Goal: Task Accomplishment & Management: Use online tool/utility

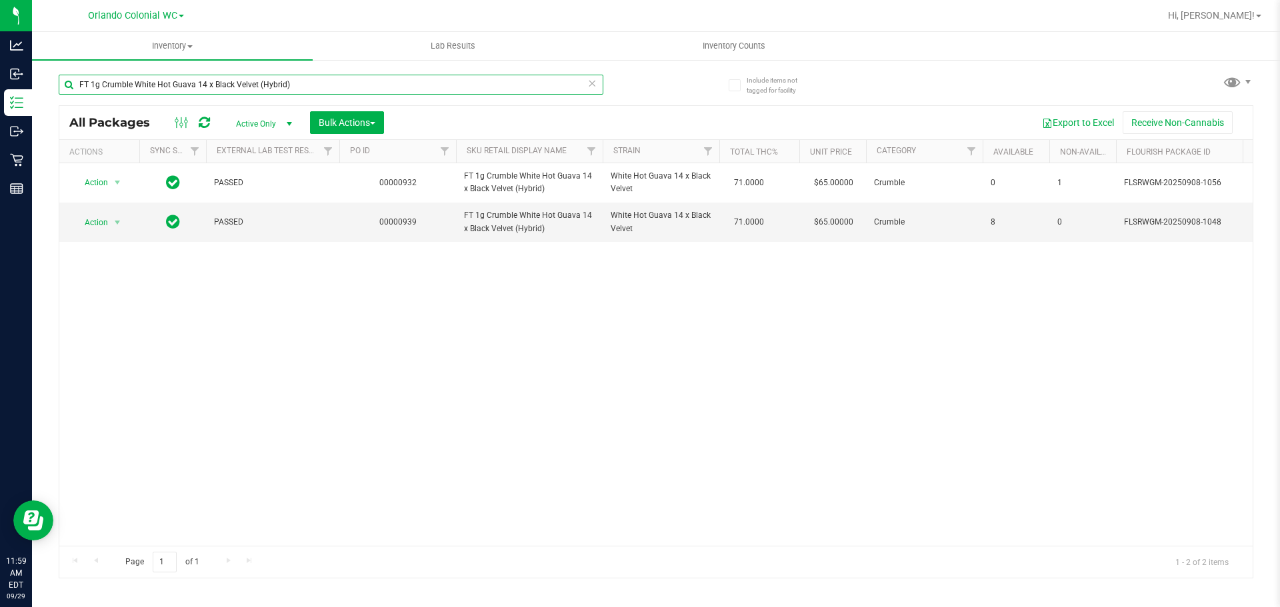
click at [311, 81] on input "FT 1g Crumble White Hot Guava 14 x Black Velvet (Hybrid)" at bounding box center [331, 85] width 544 height 20
click at [310, 81] on input "FT 1g Crumble White Hot Guava 14 x Black Velvet (Hybrid)" at bounding box center [331, 85] width 544 height 20
click at [308, 81] on input "FT 1g Crumble White Hot Guava 14 x Black Velvet (Hybrid)" at bounding box center [331, 85] width 544 height 20
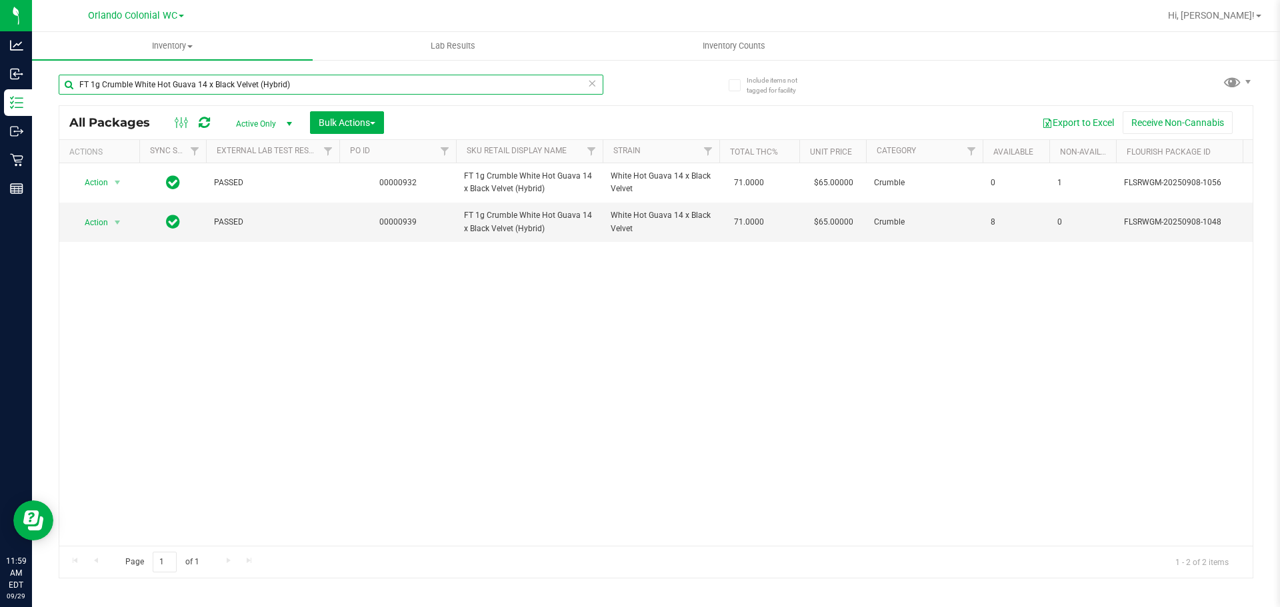
click at [308, 81] on input "FT 1g Crumble White Hot Guava 14 x Black Velvet (Hybrid)" at bounding box center [331, 85] width 544 height 20
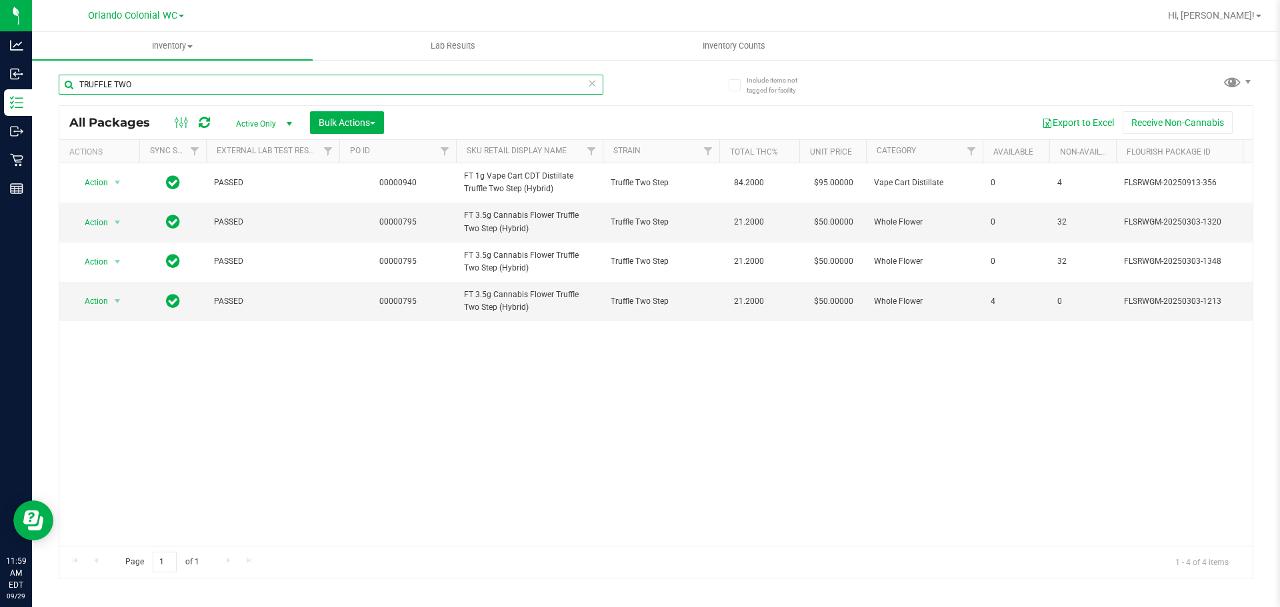
type input "TRUFFLE TWO"
click at [275, 65] on div "TRUFFLE TWO" at bounding box center [357, 84] width 597 height 43
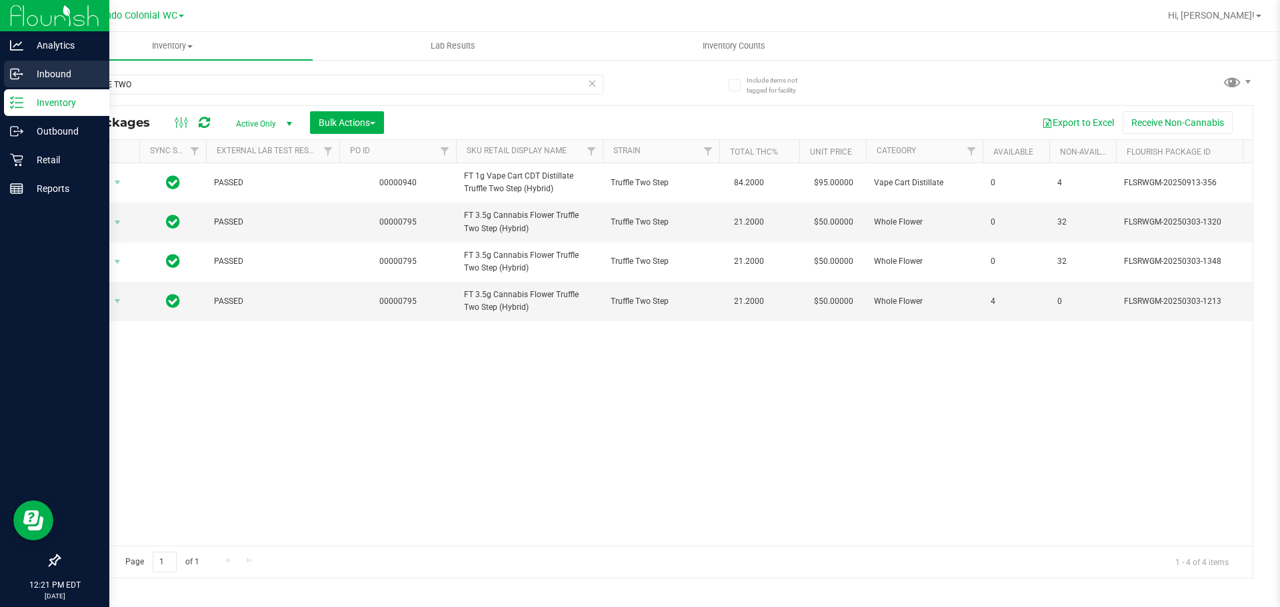
click at [26, 73] on p "Inbound" at bounding box center [63, 74] width 80 height 16
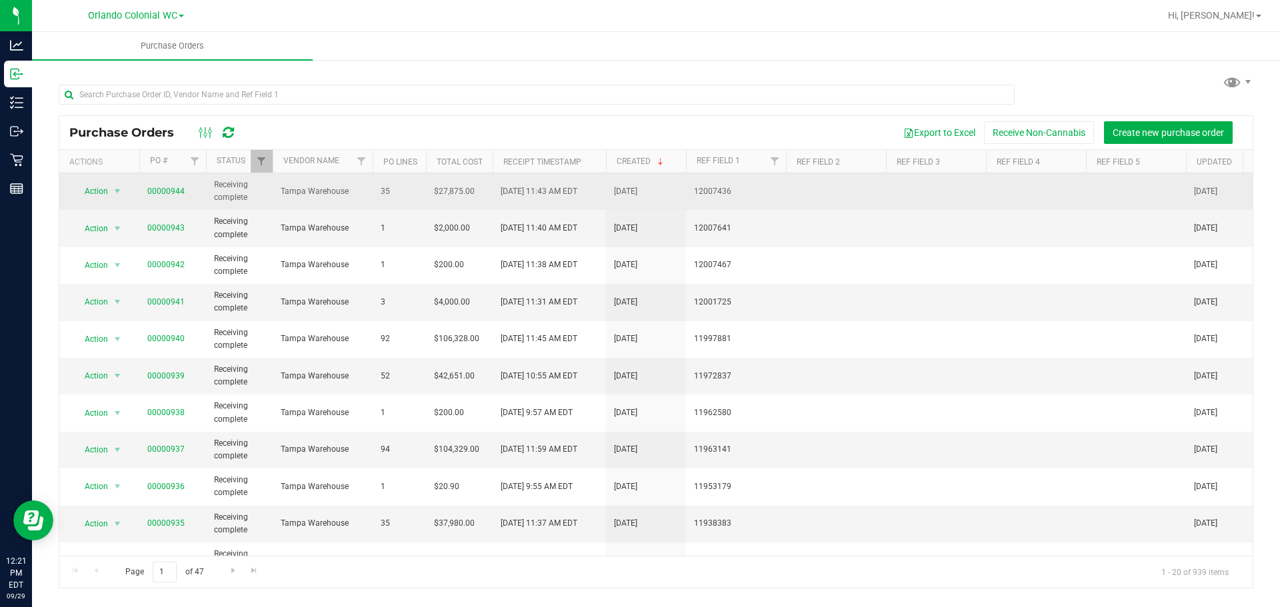
click at [175, 184] on td "00000944" at bounding box center [172, 191] width 67 height 37
click at [169, 199] on td "00000944" at bounding box center [172, 191] width 67 height 37
click at [169, 191] on link "00000944" at bounding box center [165, 191] width 37 height 9
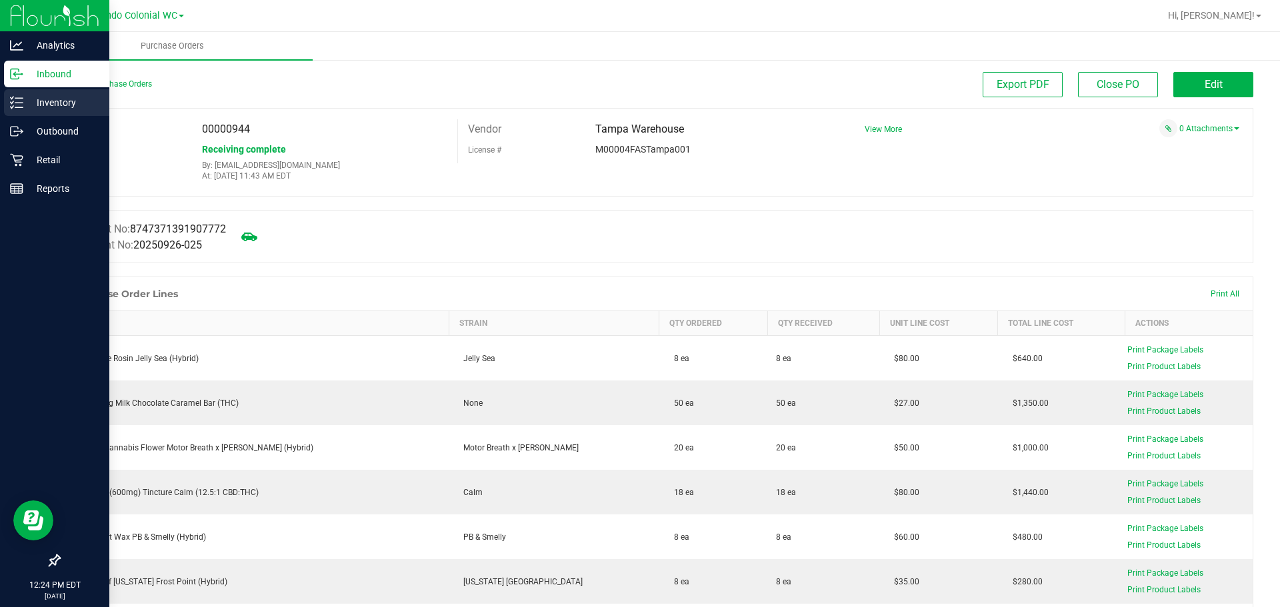
click at [16, 103] on line at bounding box center [18, 103] width 7 height 0
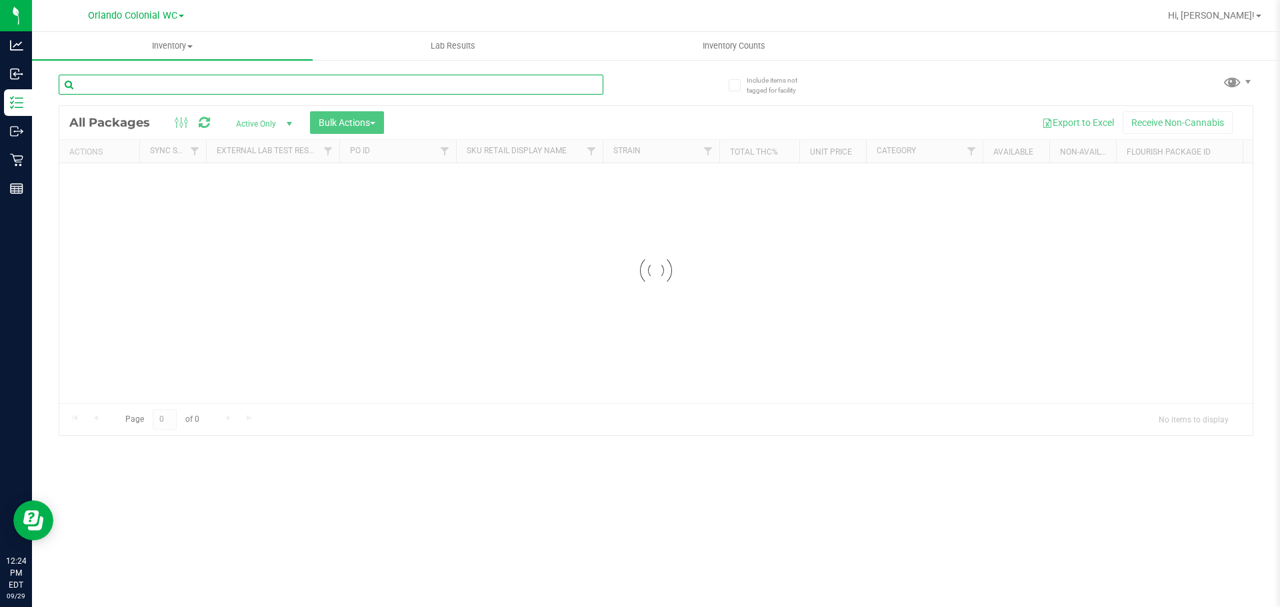
click at [201, 90] on input "text" at bounding box center [331, 85] width 544 height 20
paste input "FT 3.5g Cannabis Flower Zoap (Hybrid)"
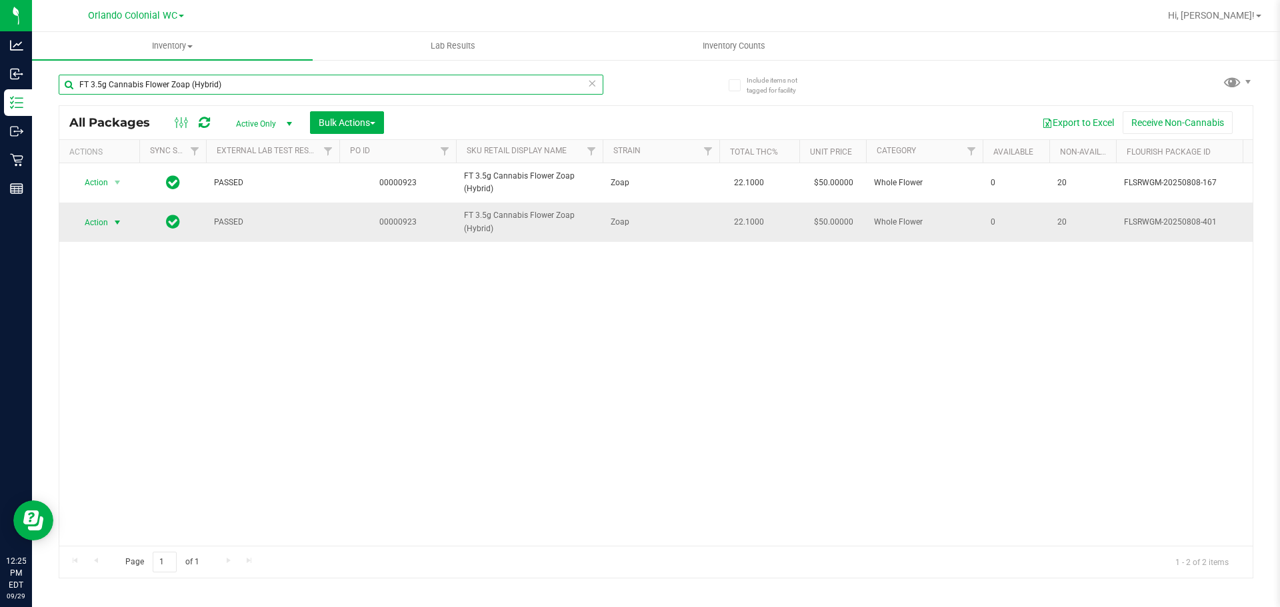
type input "FT 3.5g Cannabis Flower Zoap (Hybrid)"
click at [99, 218] on span "Action" at bounding box center [91, 222] width 36 height 19
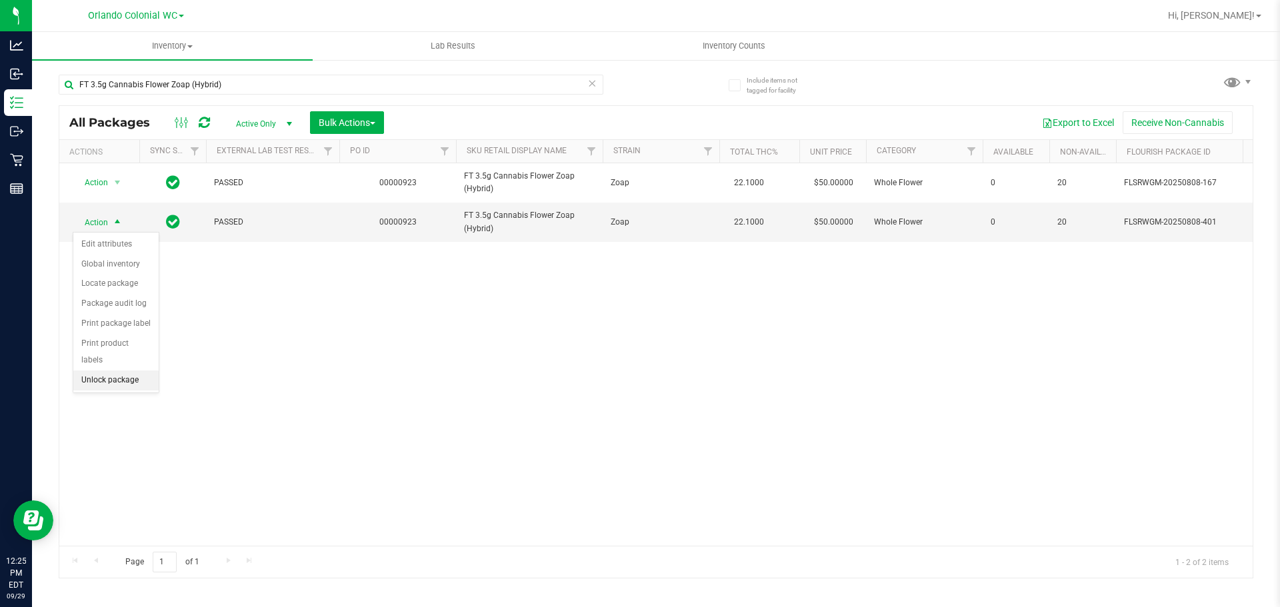
click at [116, 371] on li "Unlock package" at bounding box center [115, 381] width 85 height 20
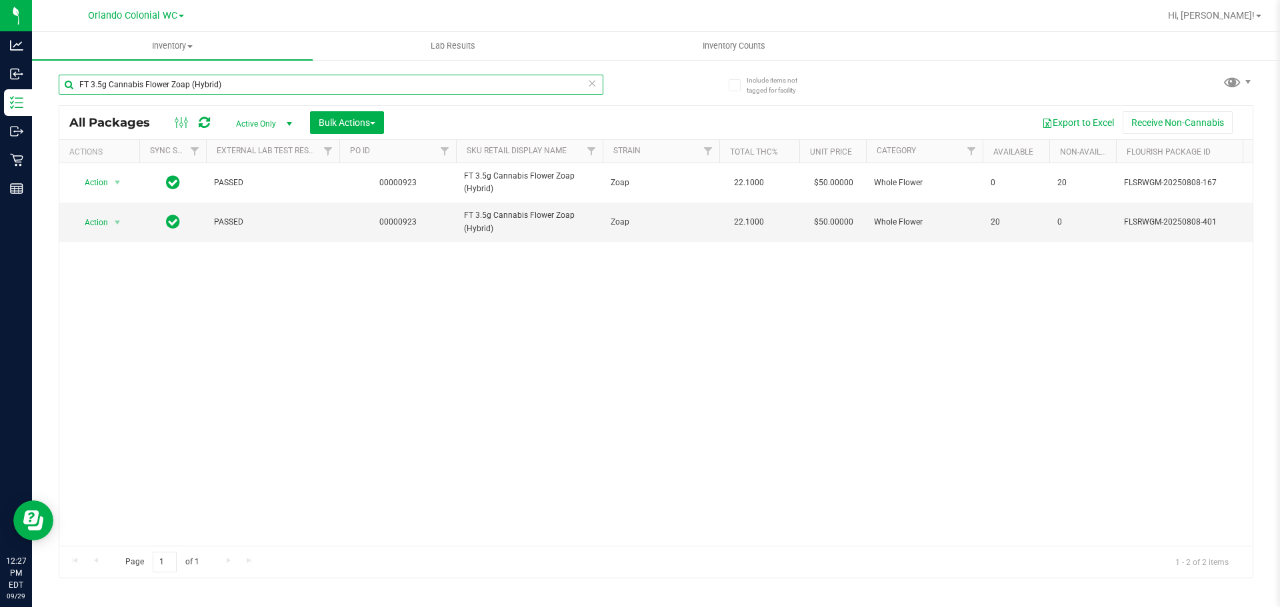
click at [271, 85] on input "FT 3.5g Cannabis Flower Zoap (Hybrid)" at bounding box center [331, 85] width 544 height 20
drag, startPoint x: 271, startPoint y: 85, endPoint x: 264, endPoint y: 80, distance: 8.7
click at [269, 85] on input "FT 3.5g Cannabis Flower Zoap (Hybrid)" at bounding box center [331, 85] width 544 height 20
paste input "D 3.5g Flower Greenhouse PK Trophy (Hybrid-Indica"
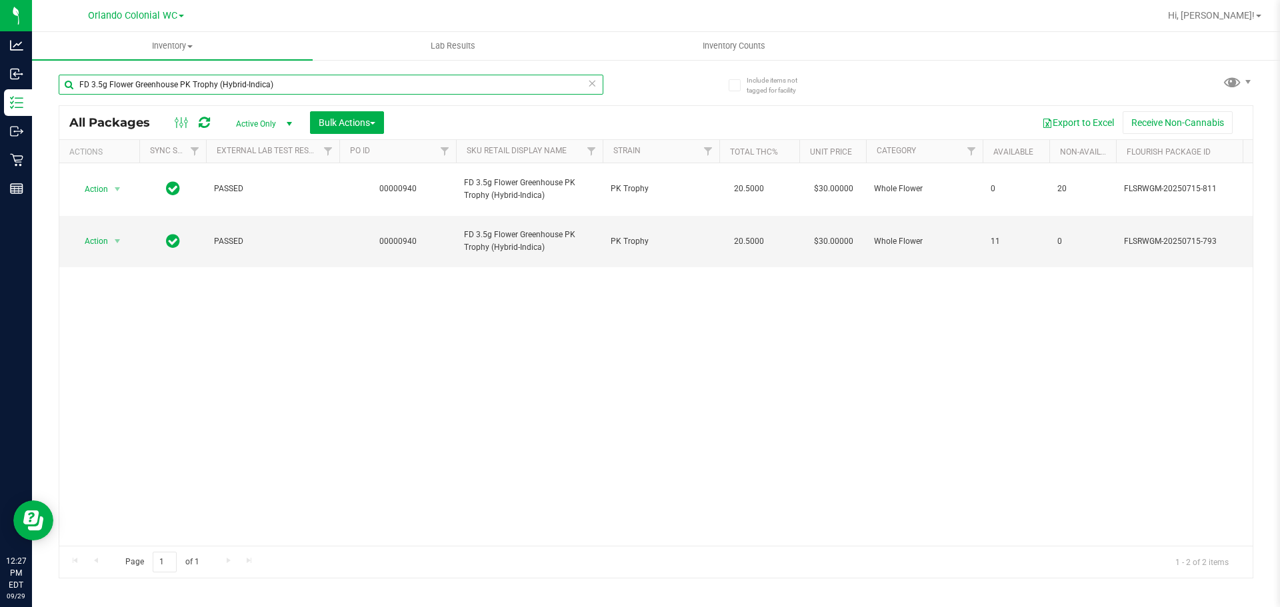
type input "FD 3.5g Flower Greenhouse PK Trophy (Hybrid-Indica)"
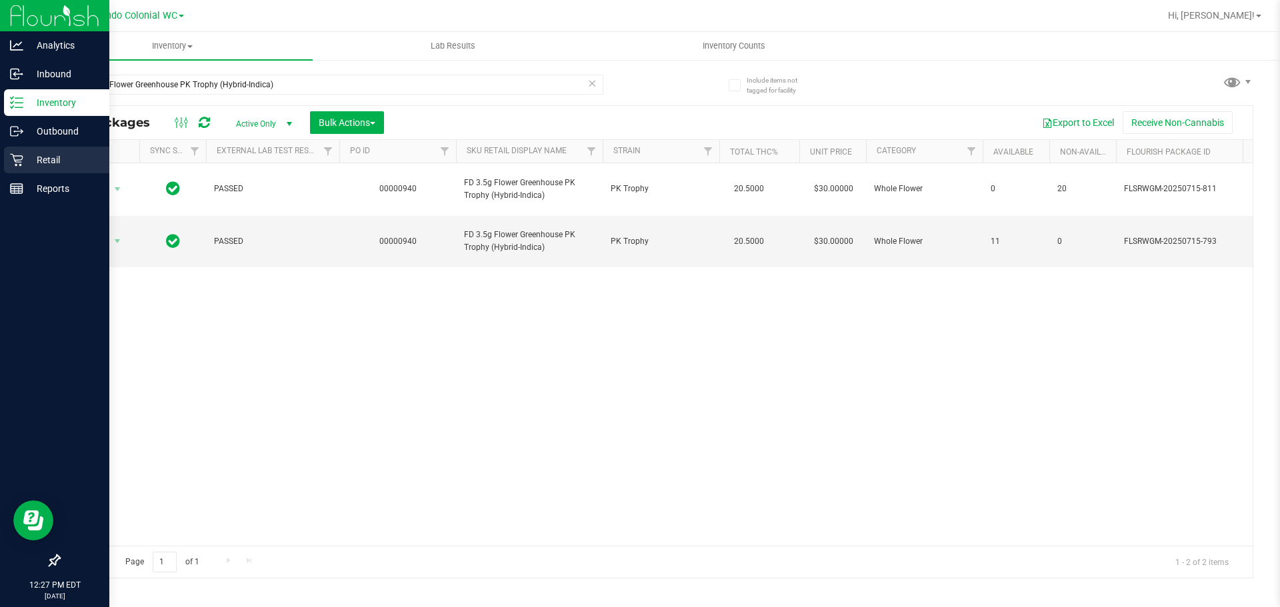
click at [25, 158] on p "Retail" at bounding box center [63, 160] width 80 height 16
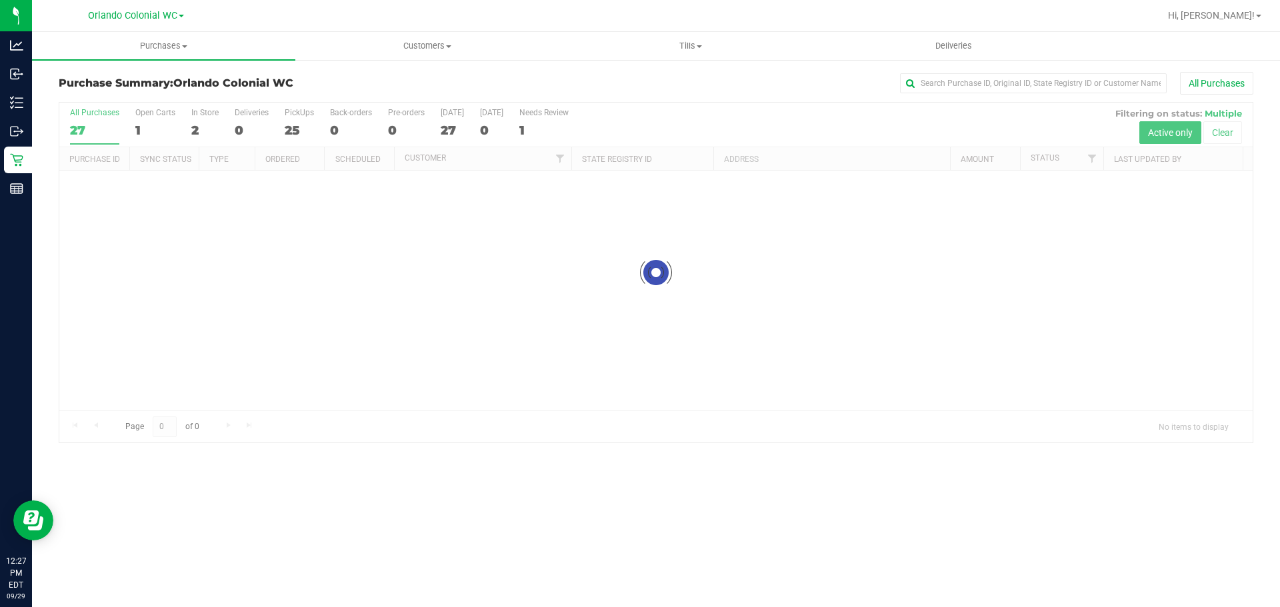
click at [150, 125] on div at bounding box center [655, 273] width 1193 height 340
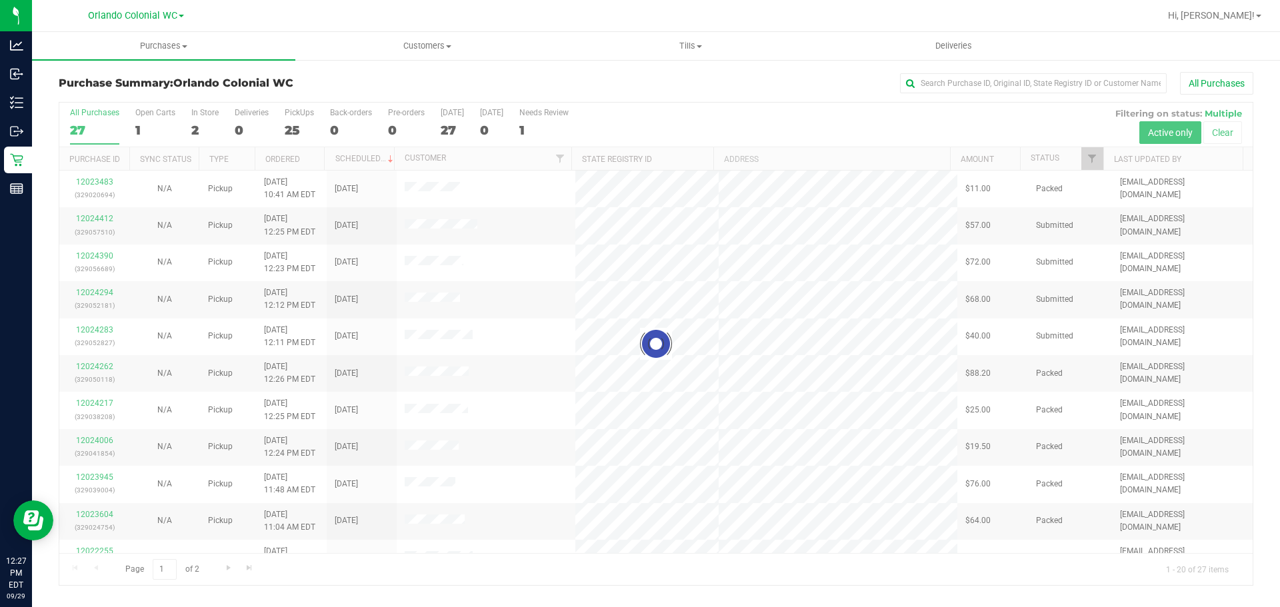
click at [141, 127] on div at bounding box center [655, 344] width 1193 height 483
click at [134, 127] on div at bounding box center [655, 344] width 1193 height 483
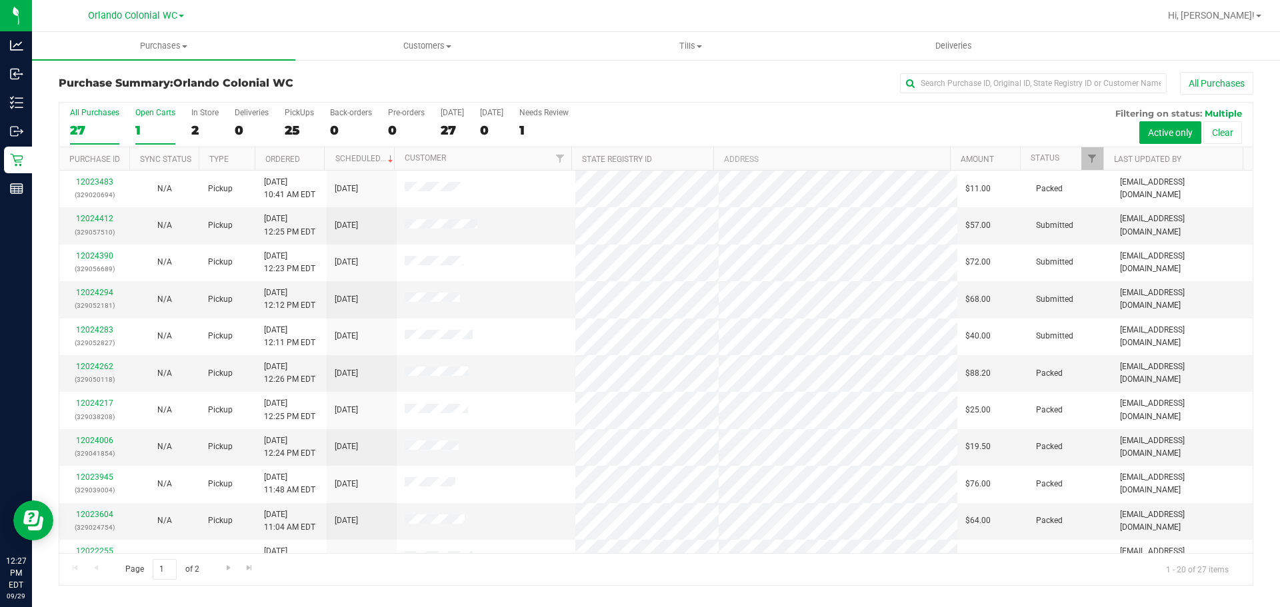
click at [140, 127] on div "1" at bounding box center [155, 130] width 40 height 15
click at [0, 0] on input "Open Carts 1" at bounding box center [0, 0] width 0 height 0
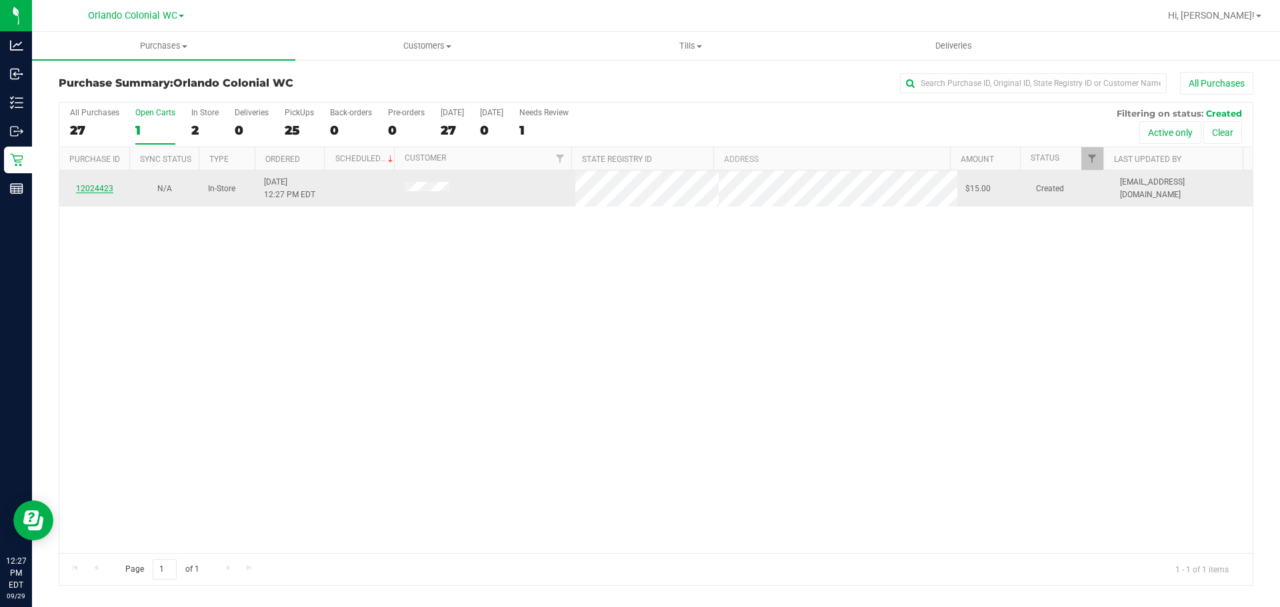
click at [97, 191] on link "12024423" at bounding box center [94, 188] width 37 height 9
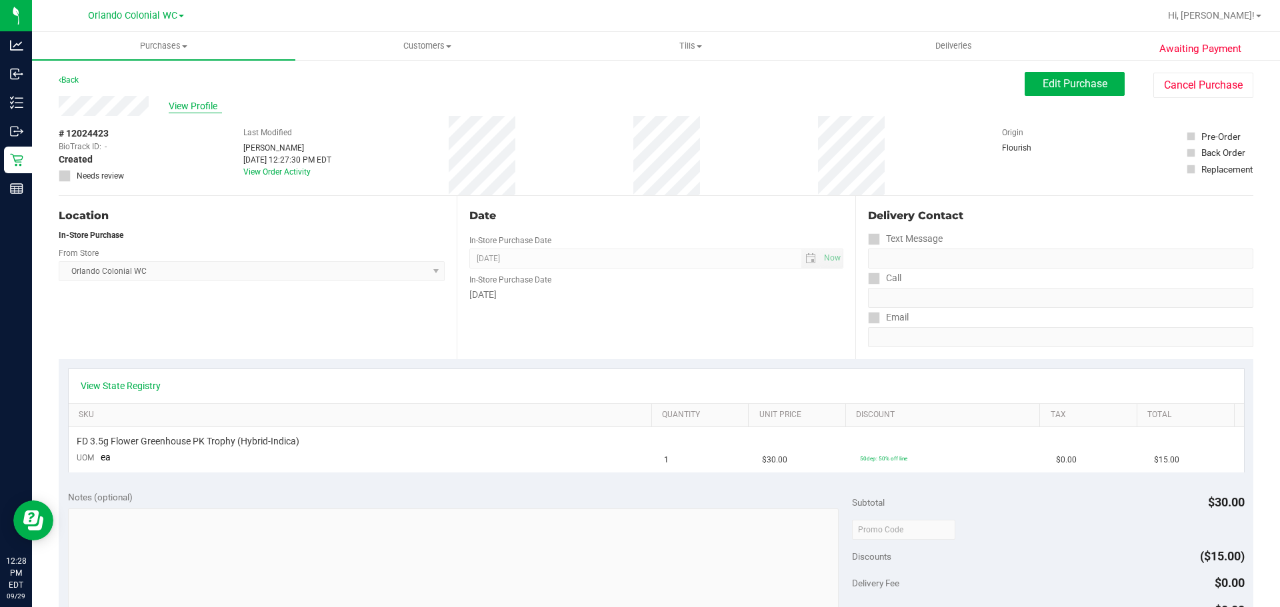
drag, startPoint x: 199, startPoint y: 107, endPoint x: 191, endPoint y: 107, distance: 8.0
click at [191, 107] on span "View Profile" at bounding box center [195, 106] width 53 height 14
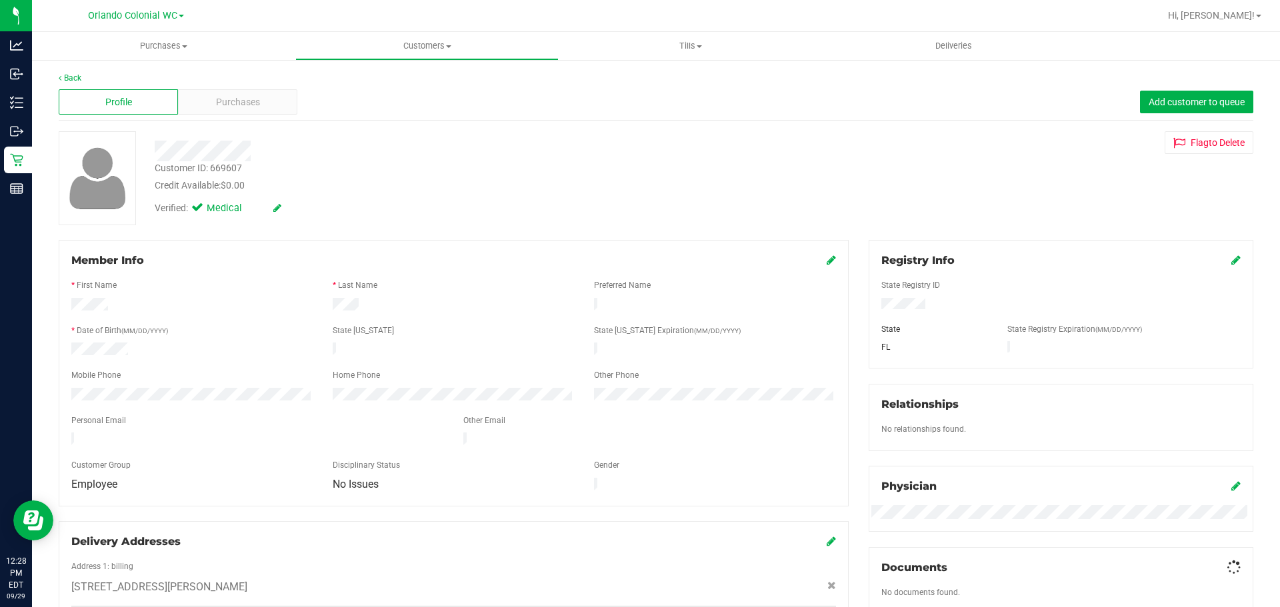
click at [267, 75] on div "Back" at bounding box center [656, 78] width 1194 height 12
click at [268, 101] on div "Purchases" at bounding box center [237, 101] width 119 height 25
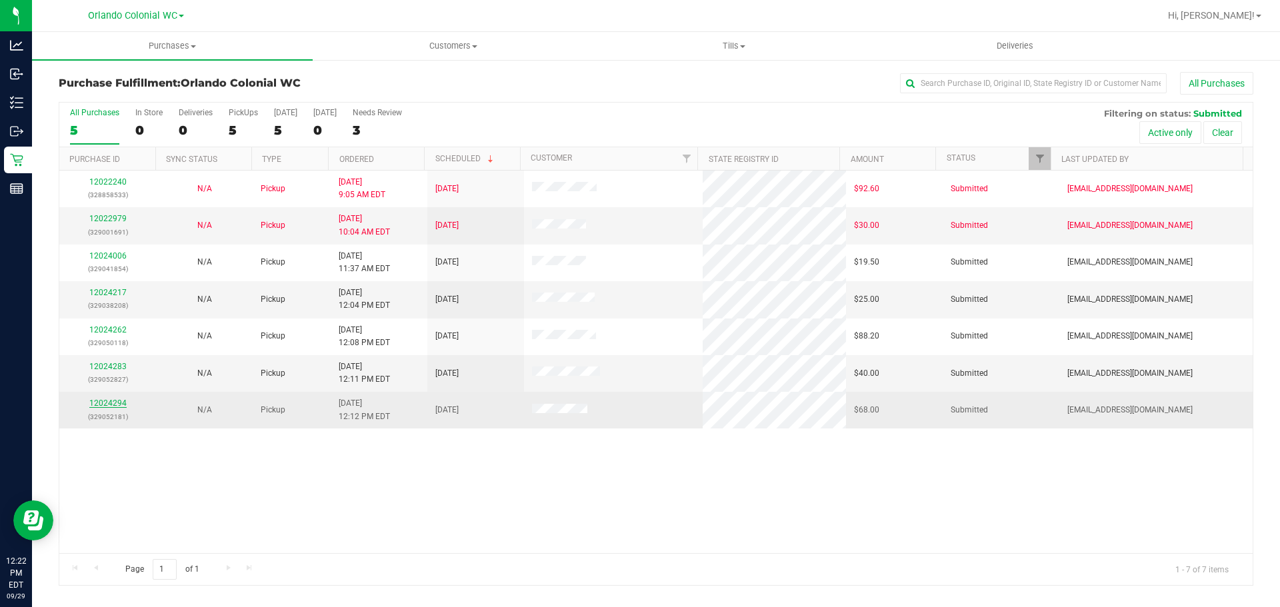
drag, startPoint x: 106, startPoint y: 409, endPoint x: 93, endPoint y: 403, distance: 14.0
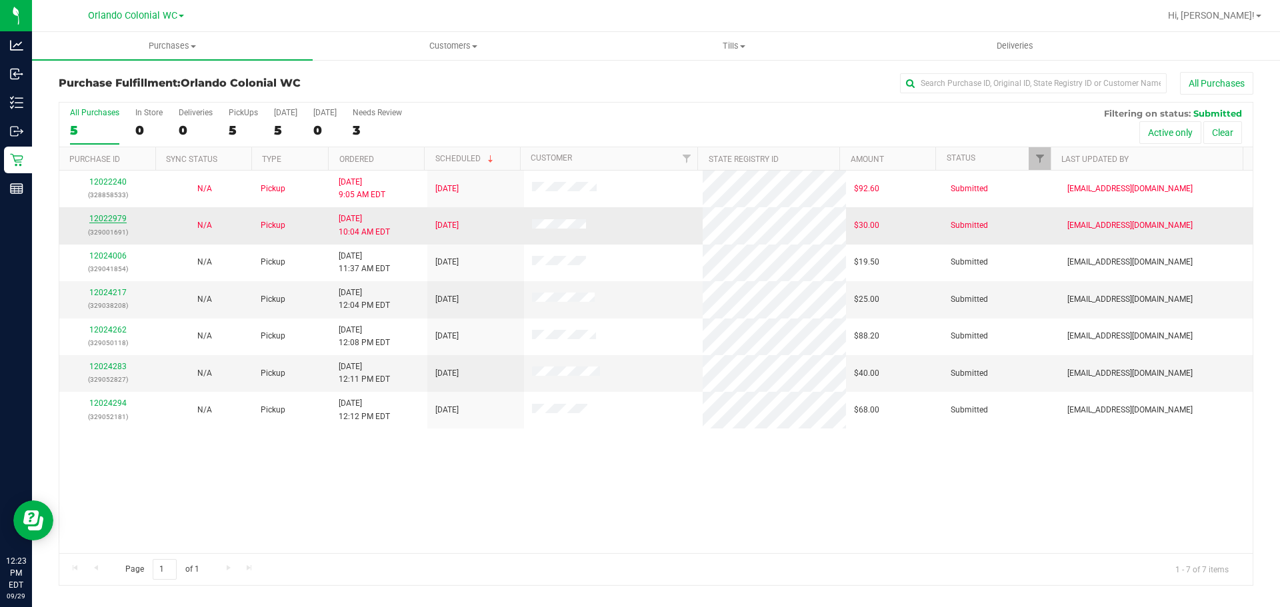
click at [109, 223] on link "12022979" at bounding box center [107, 218] width 37 height 9
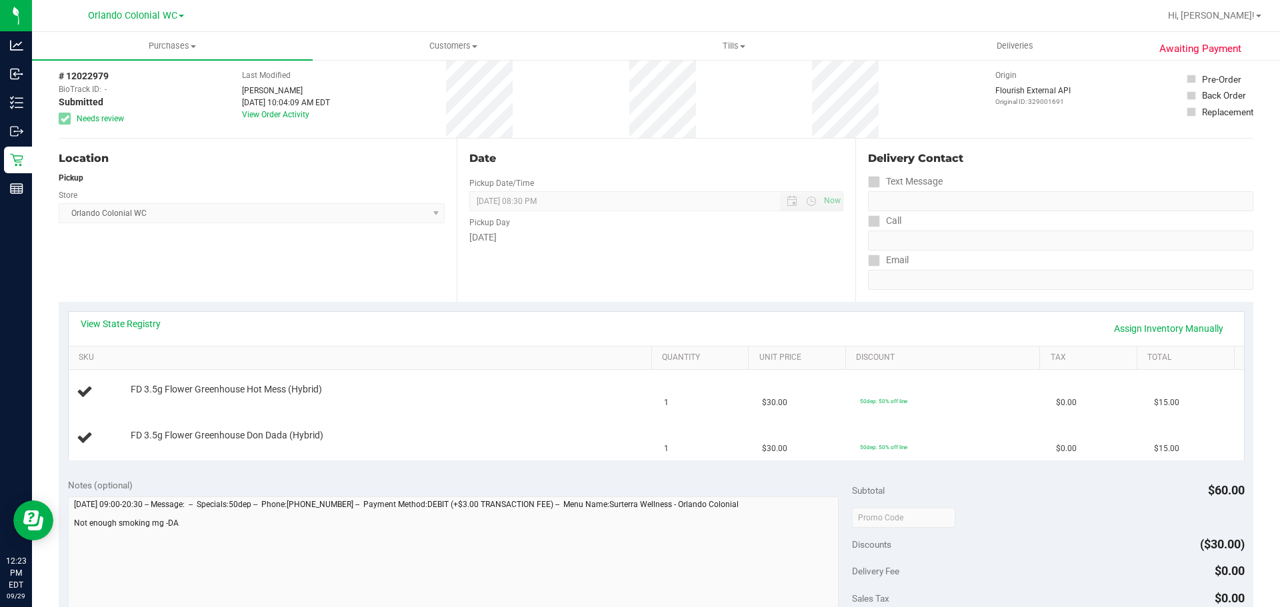
scroll to position [133, 0]
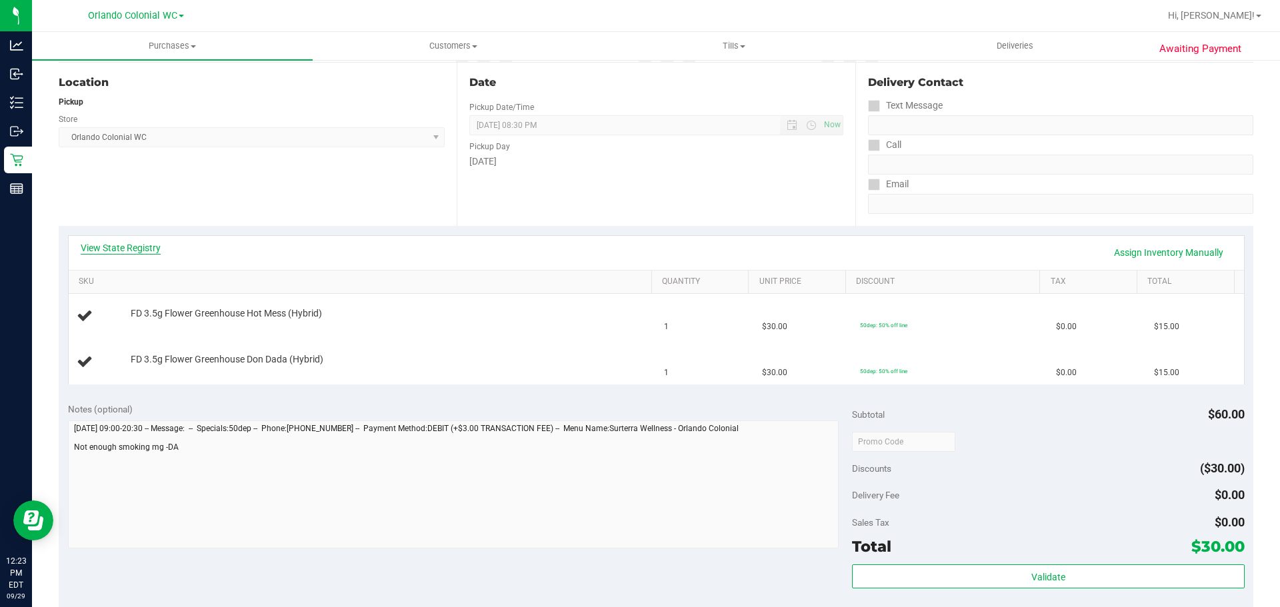
click at [119, 245] on link "View State Registry" at bounding box center [121, 247] width 80 height 13
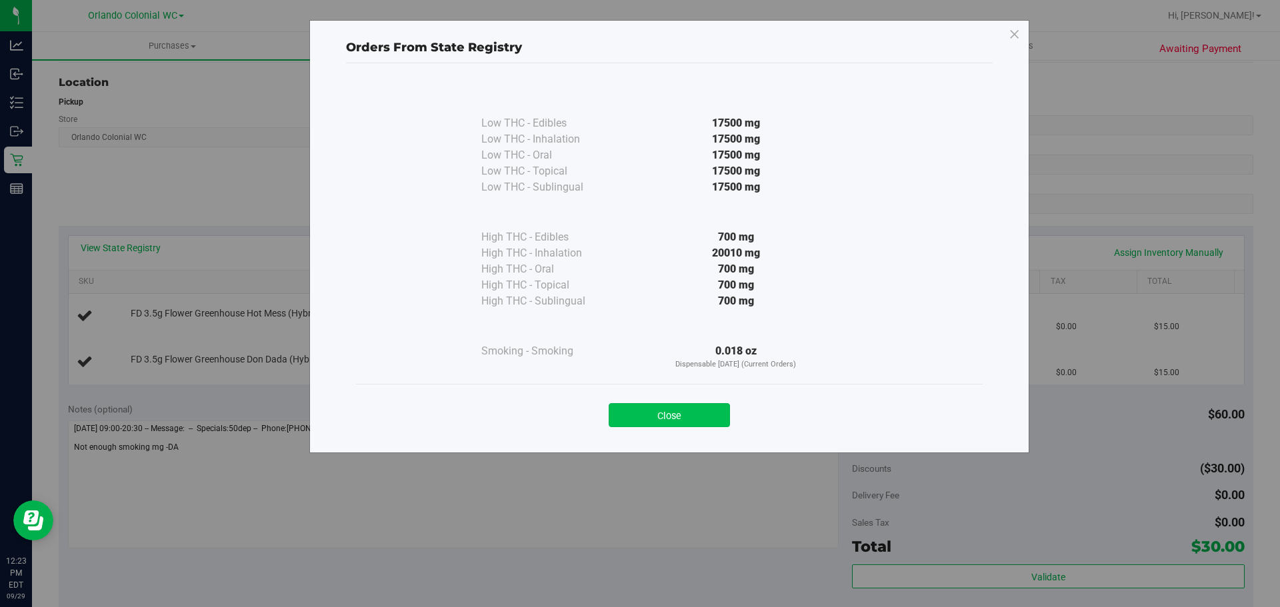
click at [678, 411] on button "Close" at bounding box center [668, 415] width 121 height 24
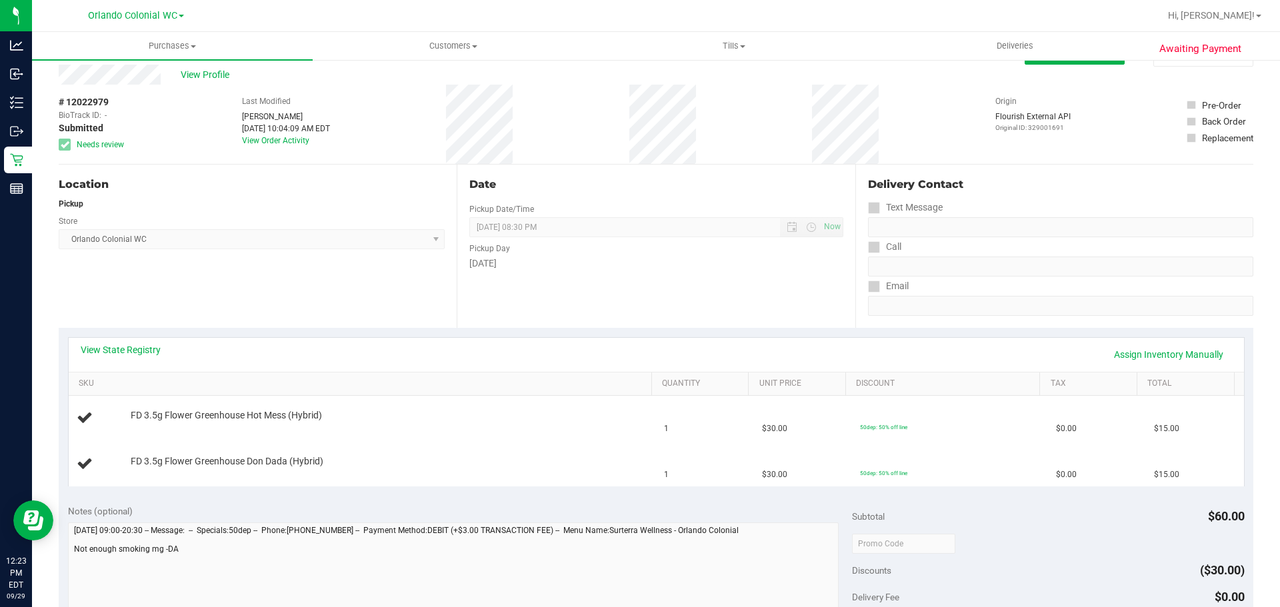
scroll to position [0, 0]
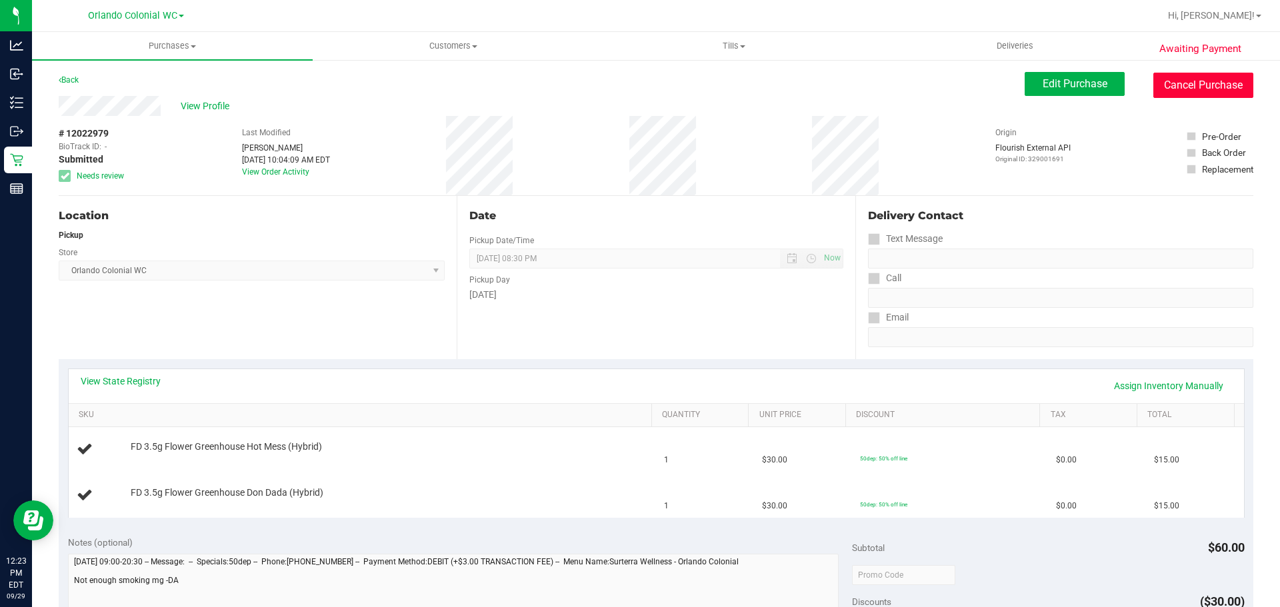
click at [1163, 89] on button "Cancel Purchase" at bounding box center [1203, 85] width 100 height 25
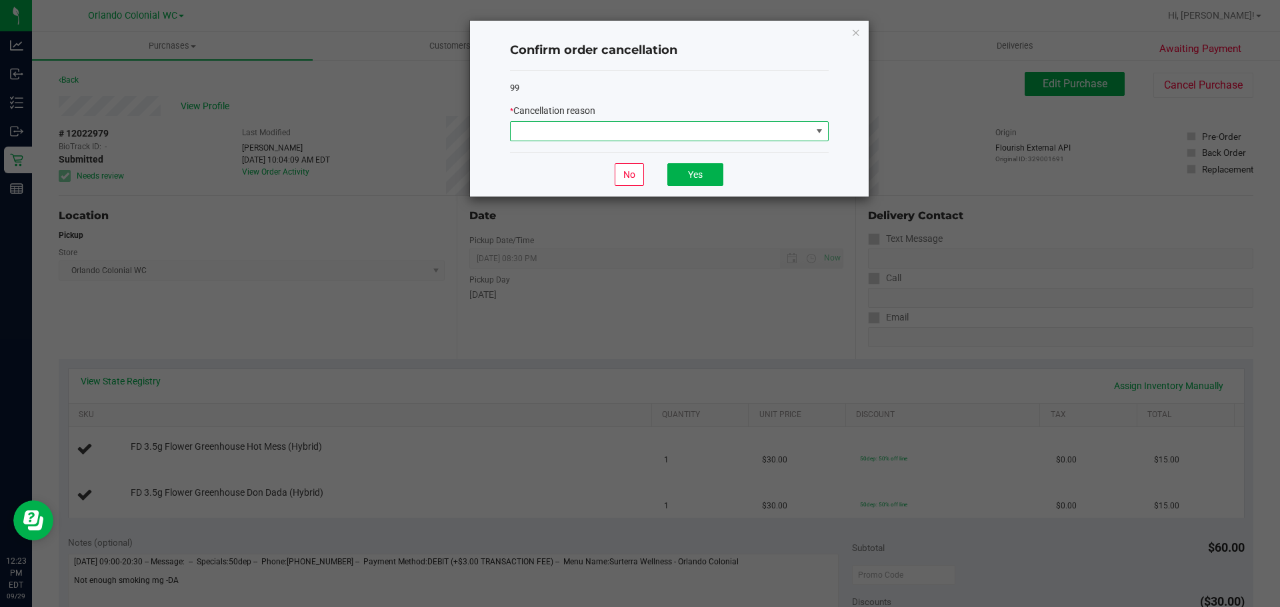
click at [760, 137] on span at bounding box center [660, 131] width 301 height 19
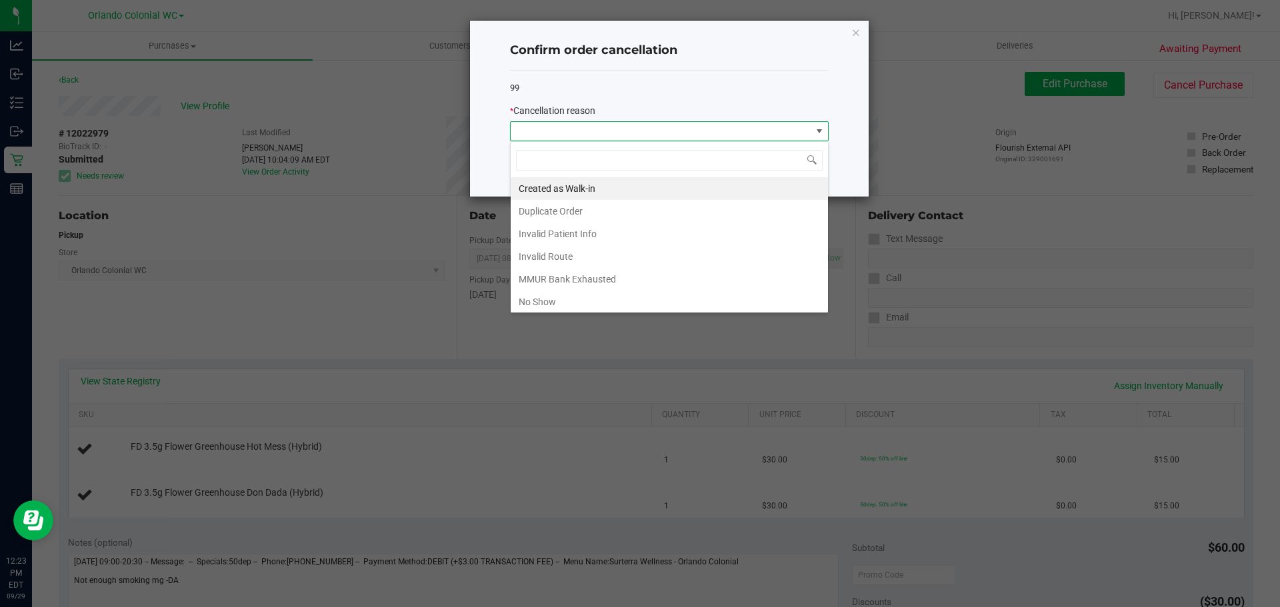
scroll to position [20, 319]
click at [615, 285] on li "MMUR Bank Exhausted" at bounding box center [668, 279] width 317 height 23
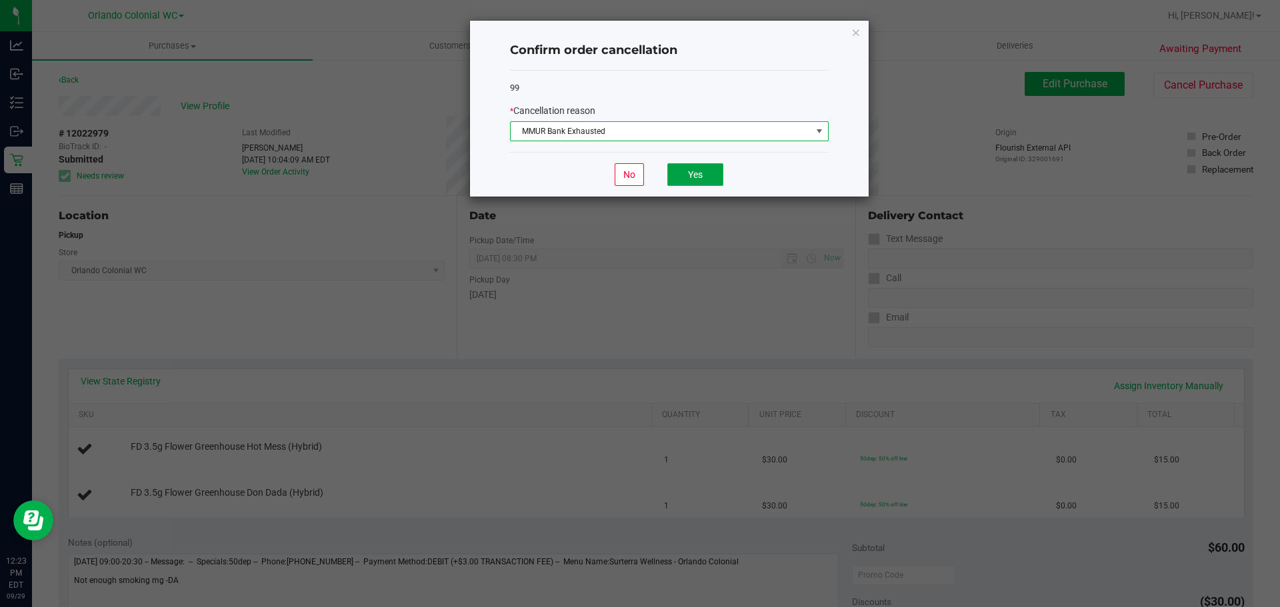
click at [688, 167] on button "Yes" at bounding box center [695, 174] width 56 height 23
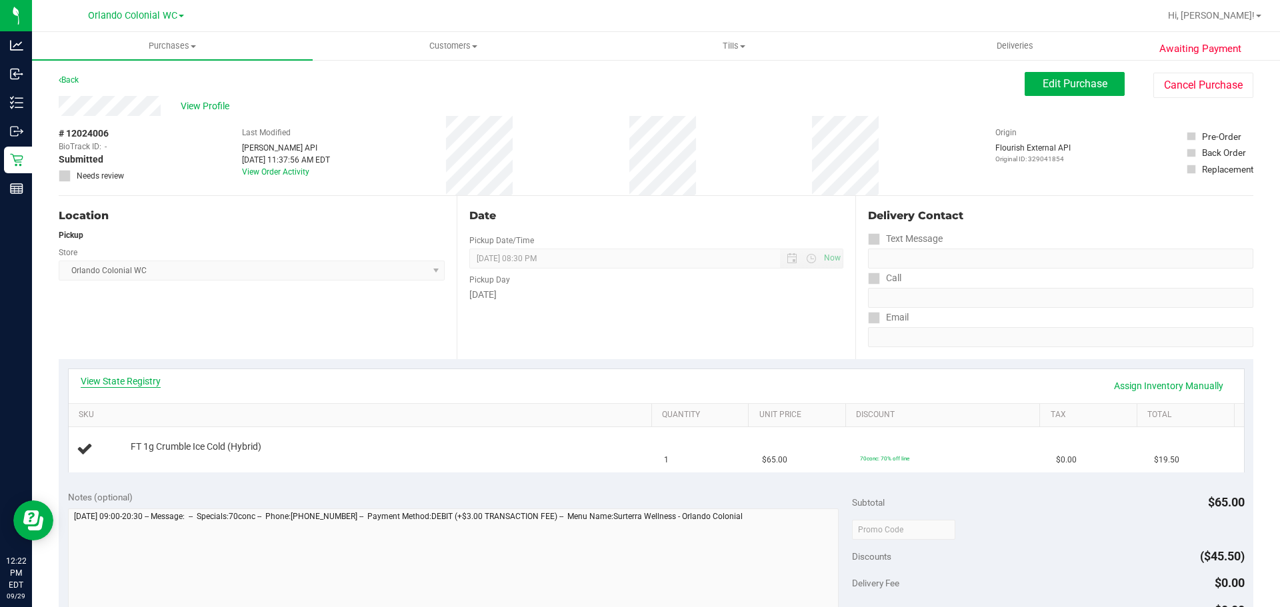
click at [135, 383] on link "View State Registry" at bounding box center [121, 381] width 80 height 13
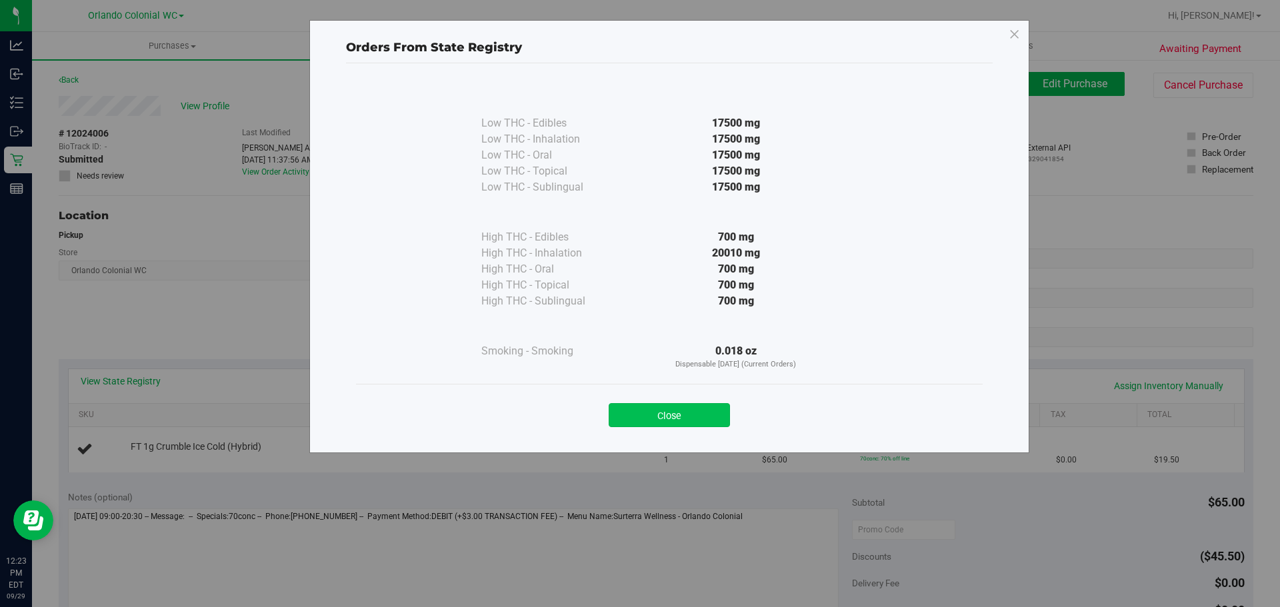
click at [649, 416] on button "Close" at bounding box center [668, 415] width 121 height 24
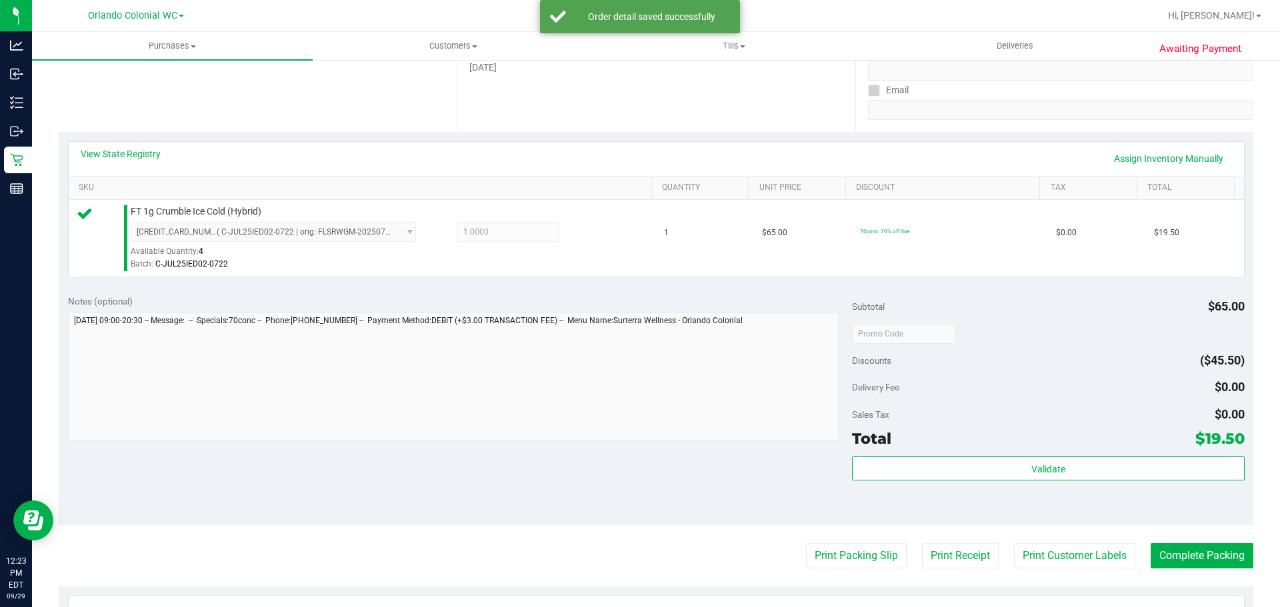
scroll to position [253, 0]
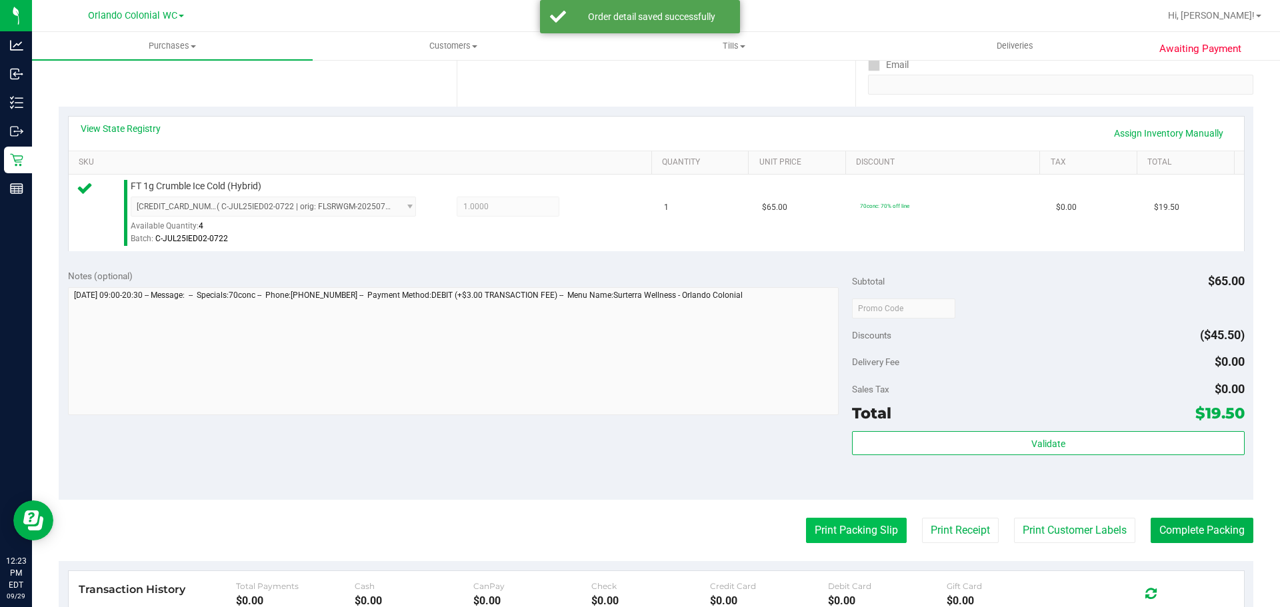
click at [834, 520] on button "Print Packing Slip" at bounding box center [856, 530] width 101 height 25
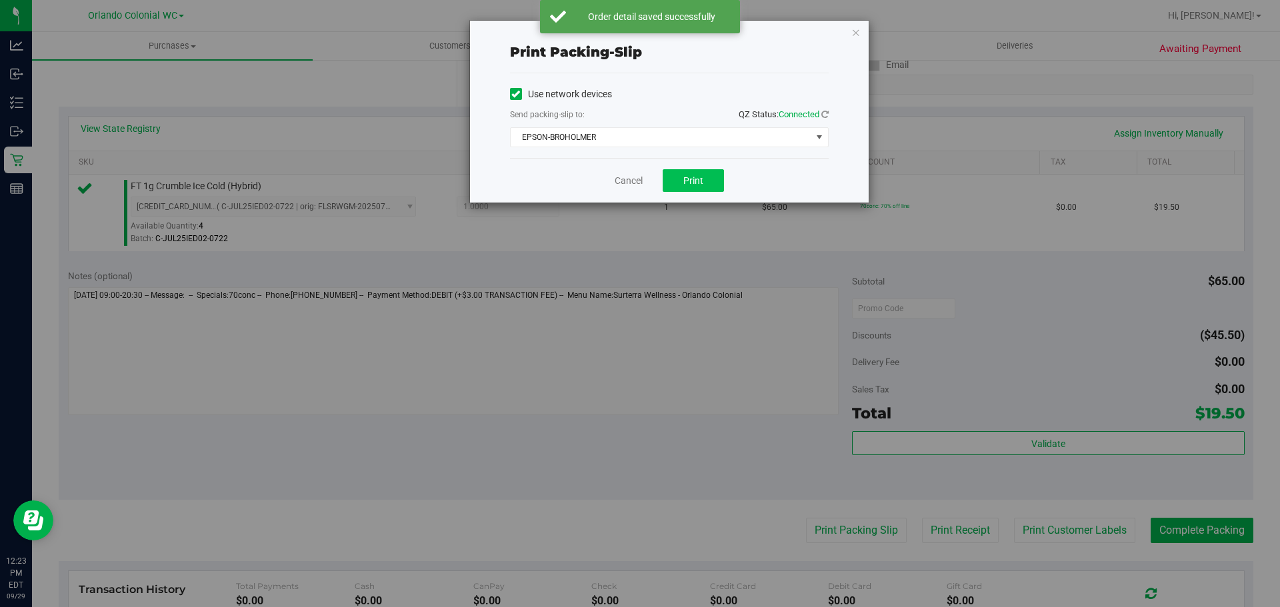
click at [700, 187] on button "Print" at bounding box center [692, 180] width 61 height 23
click at [618, 181] on link "Cancel" at bounding box center [628, 181] width 28 height 14
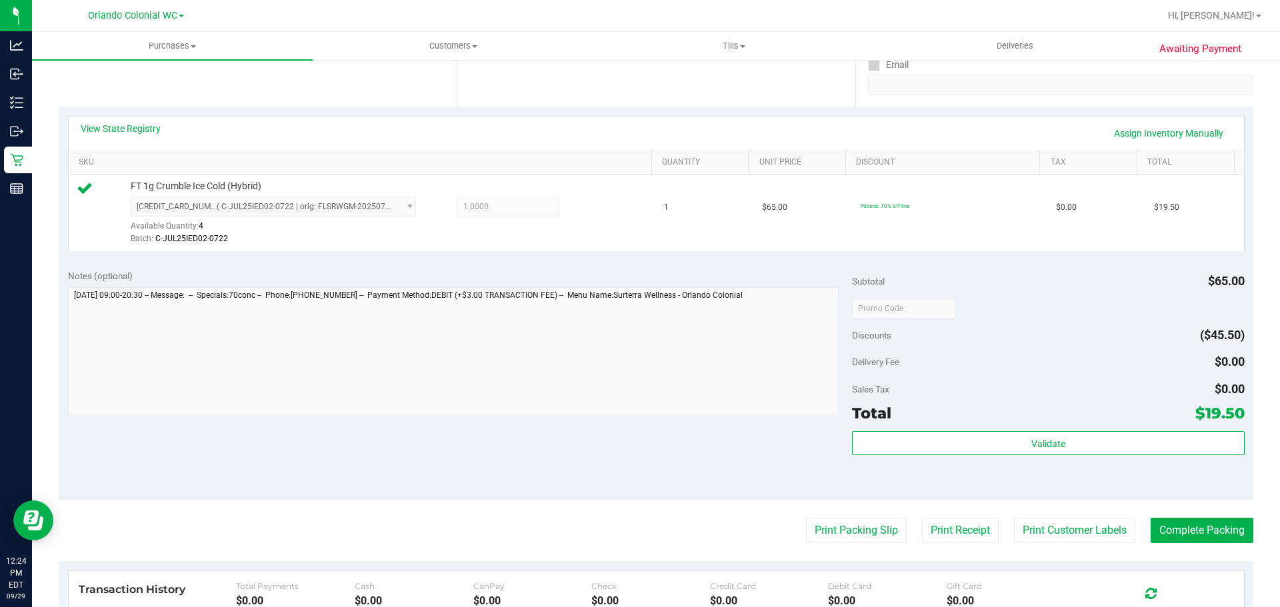
click at [1023, 469] on div "Validate" at bounding box center [1048, 461] width 392 height 60
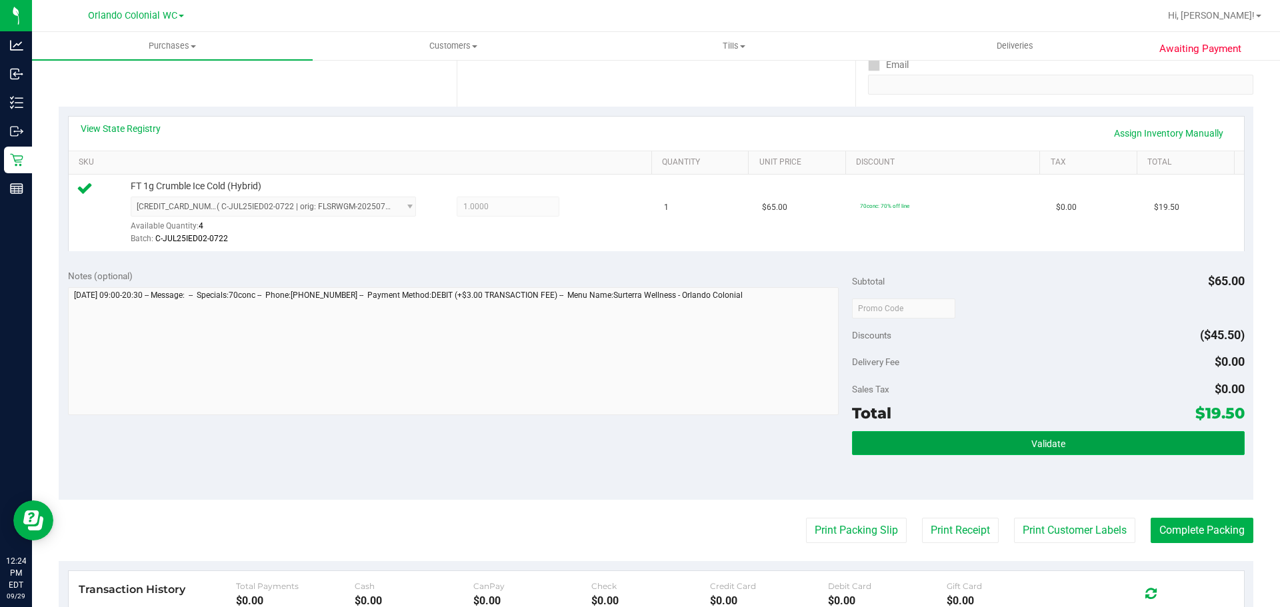
click at [1040, 433] on button "Validate" at bounding box center [1048, 443] width 392 height 24
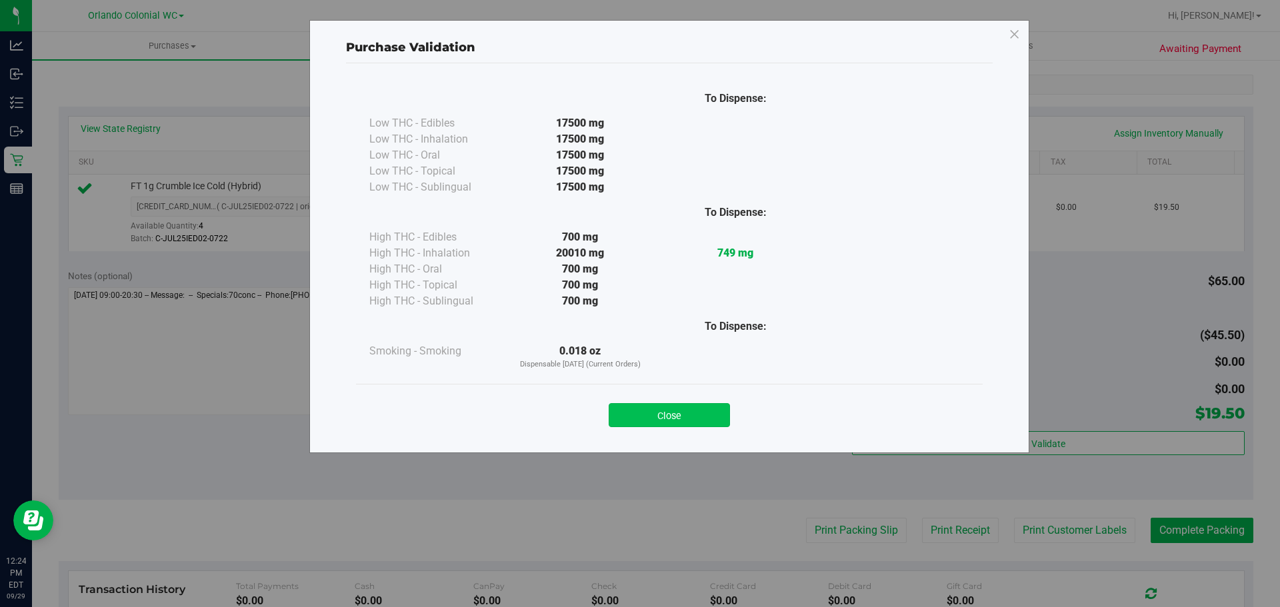
click at [676, 419] on button "Close" at bounding box center [668, 415] width 121 height 24
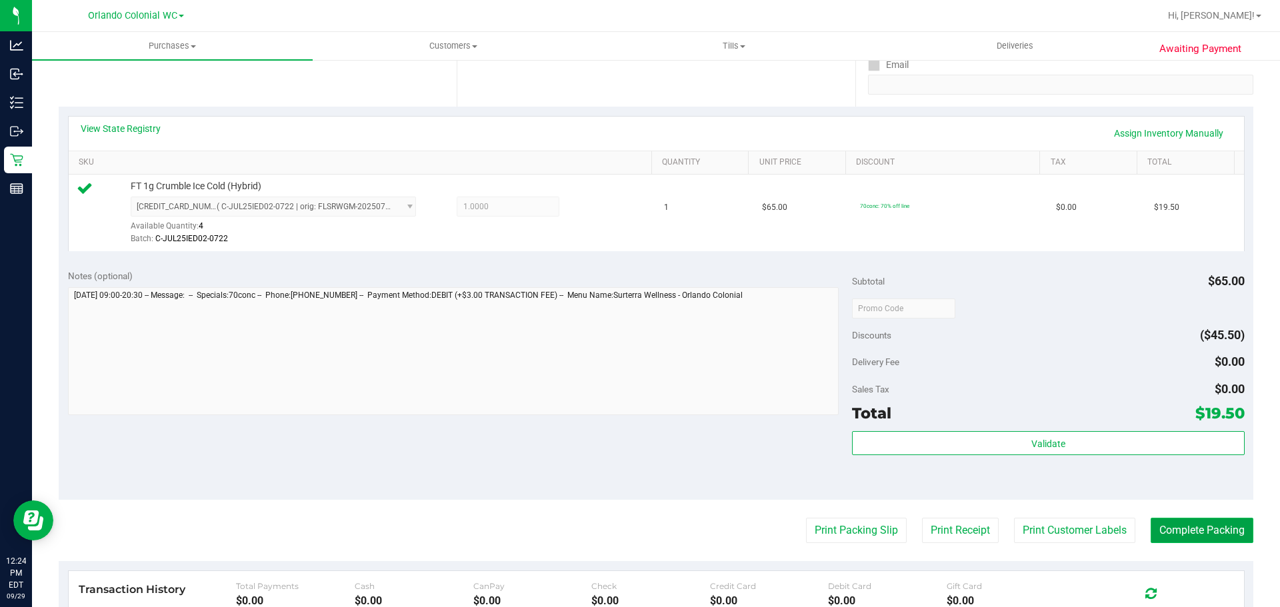
click at [1167, 541] on button "Complete Packing" at bounding box center [1201, 530] width 103 height 25
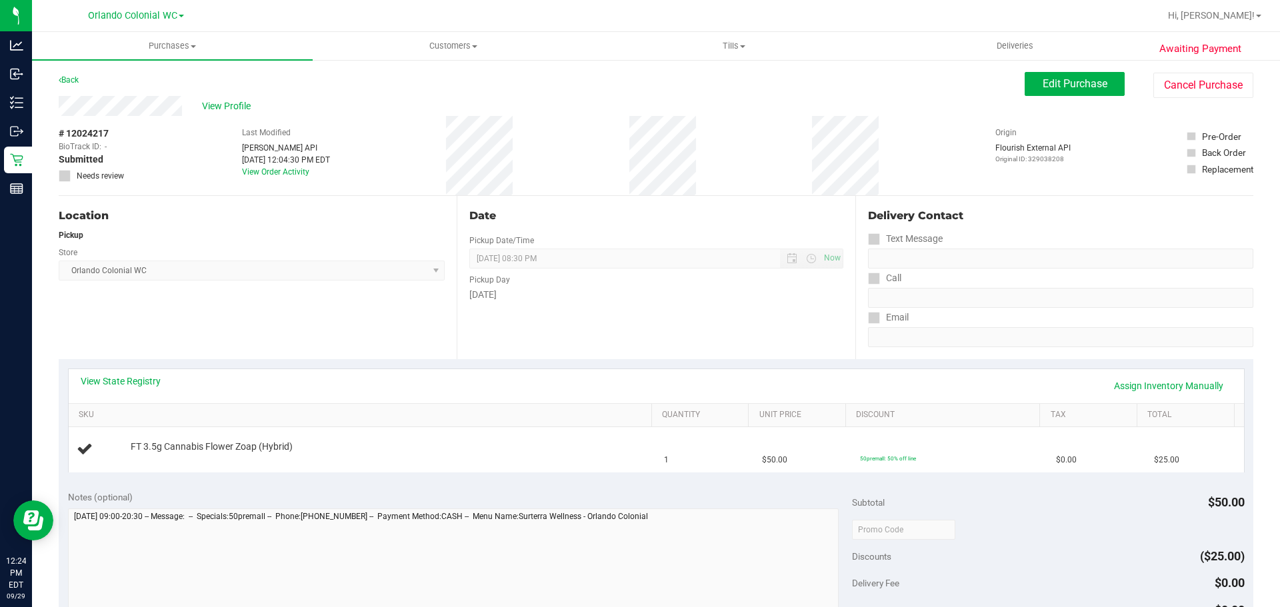
scroll to position [2, 0]
click at [217, 444] on span "FT 3.5g Cannabis Flower Zoap (Hybrid)" at bounding box center [212, 445] width 162 height 13
click at [216, 444] on span "FT 3.5g Cannabis Flower Zoap (Hybrid)" at bounding box center [212, 445] width 162 height 13
copy div "FT 3.5g Cannabis Flower Zoap (Hybrid)"
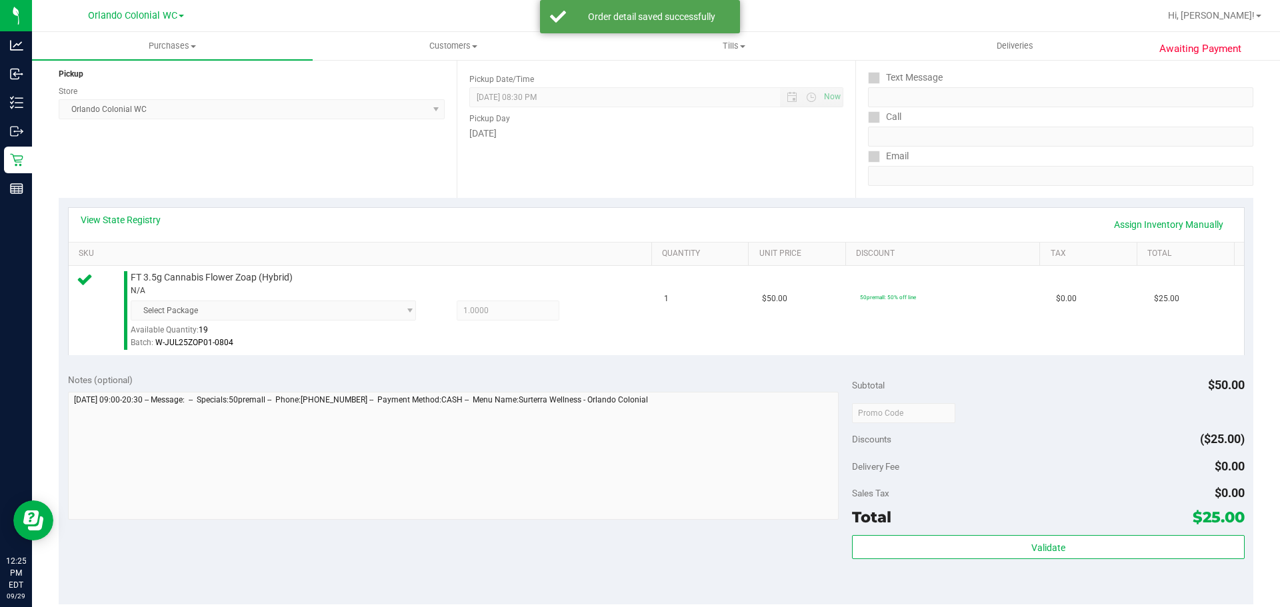
scroll to position [269, 0]
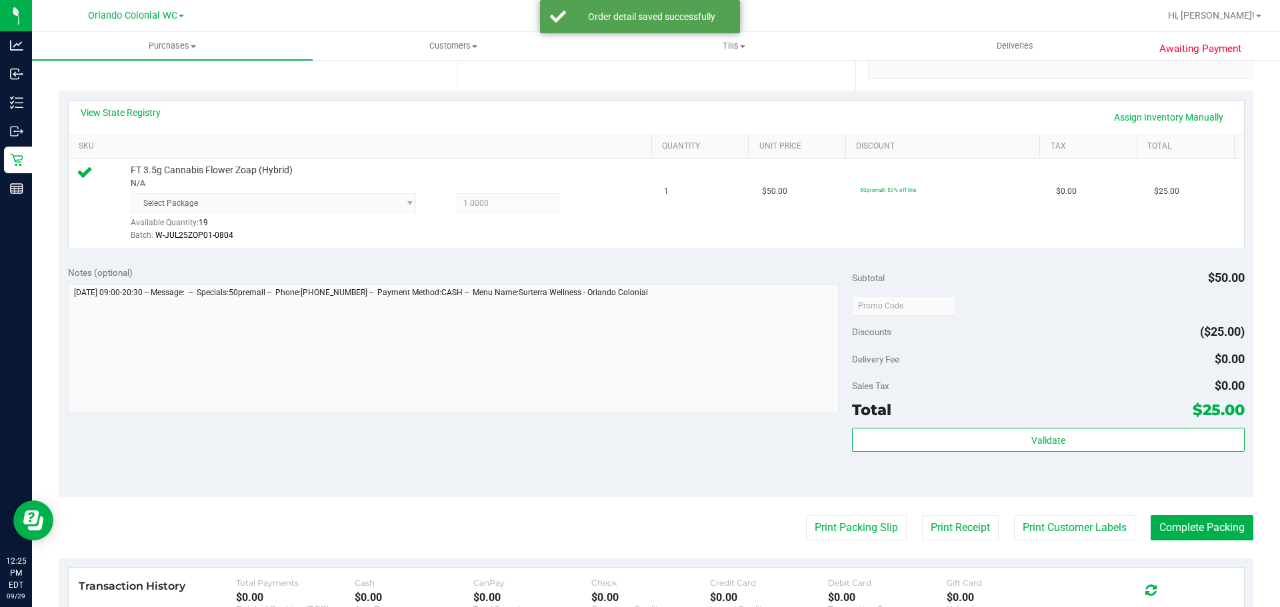
click at [842, 542] on purchase-details "Back Edit Purchase Cancel Purchase View Profile # 12024217 BioTrack ID: - Submi…" at bounding box center [656, 305] width 1194 height 1004
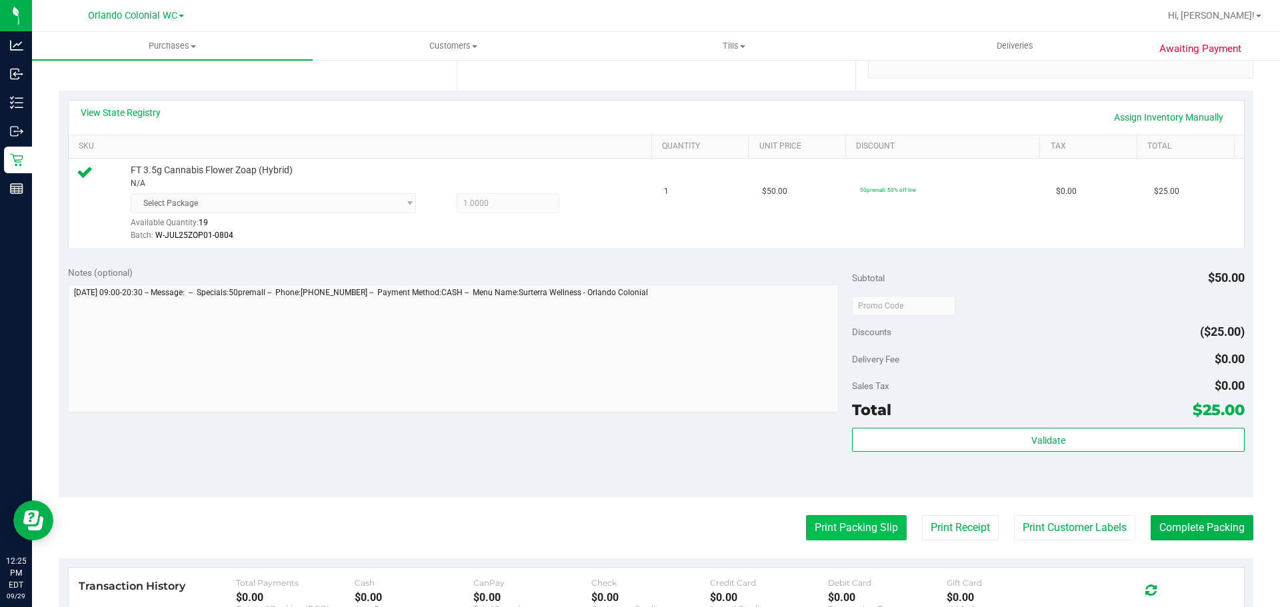
click at [840, 528] on button "Print Packing Slip" at bounding box center [856, 527] width 101 height 25
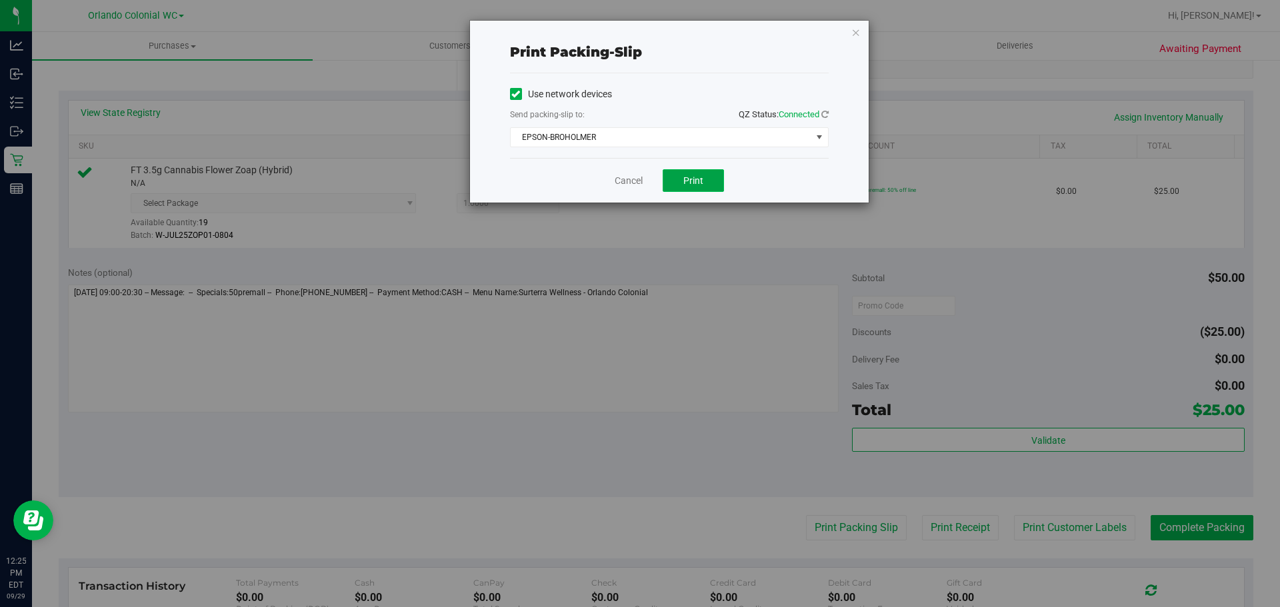
click at [677, 179] on button "Print" at bounding box center [692, 180] width 61 height 23
click at [624, 184] on link "Cancel" at bounding box center [628, 181] width 28 height 14
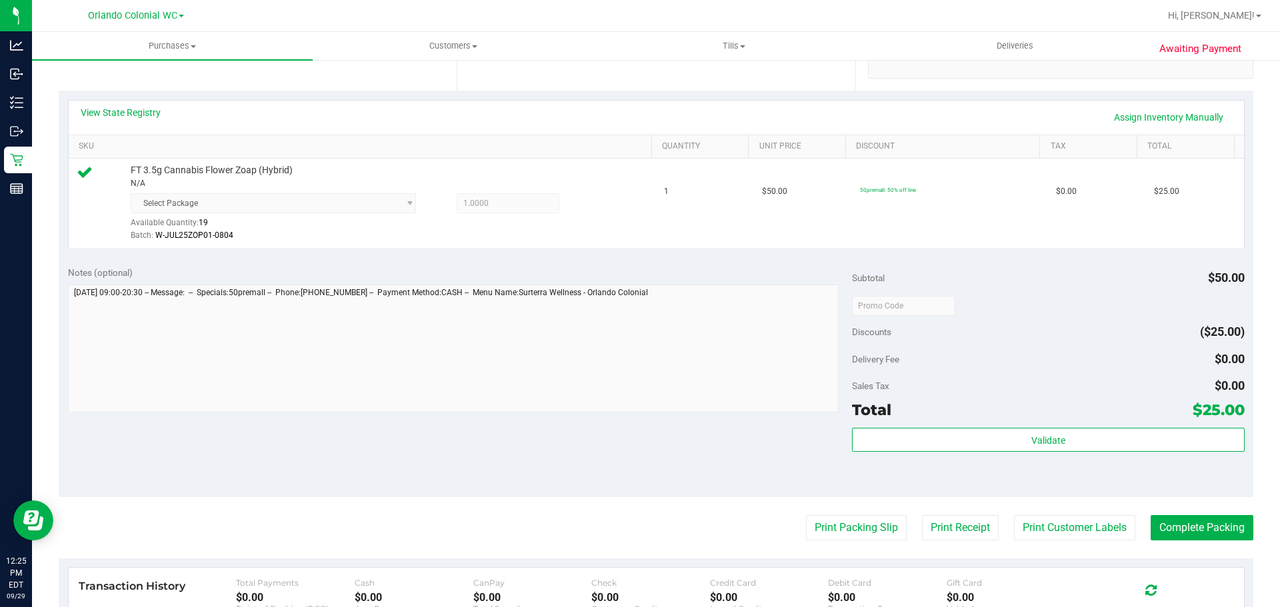
click at [1018, 415] on div "Total $25.00" at bounding box center [1048, 410] width 392 height 24
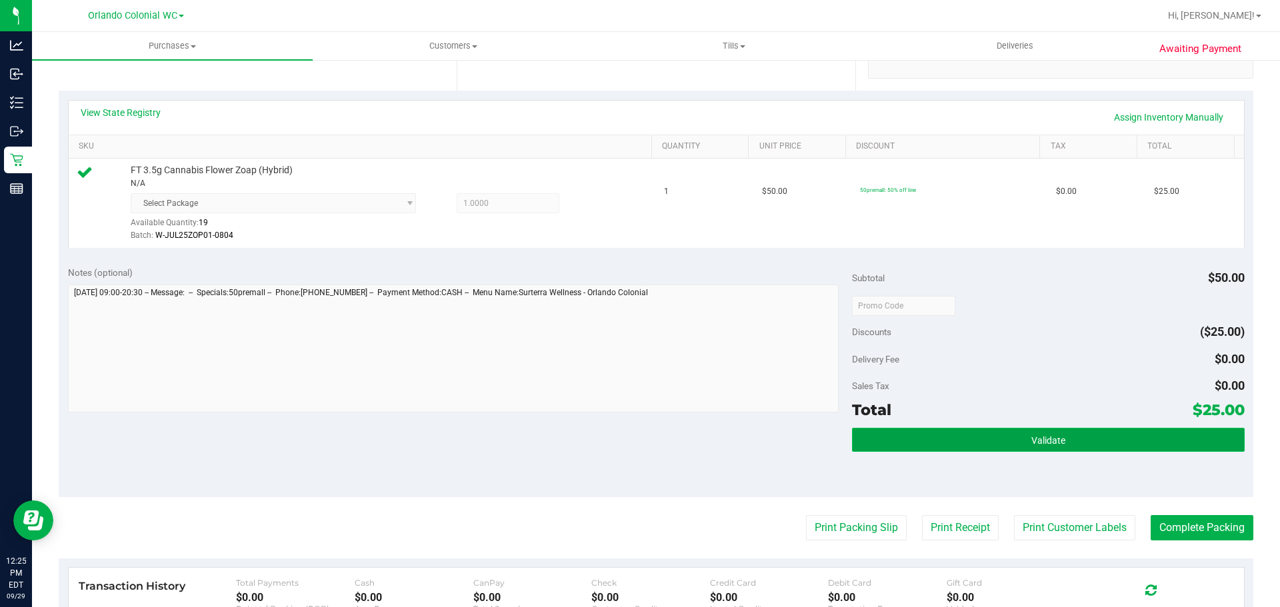
click at [1041, 449] on button "Validate" at bounding box center [1048, 440] width 392 height 24
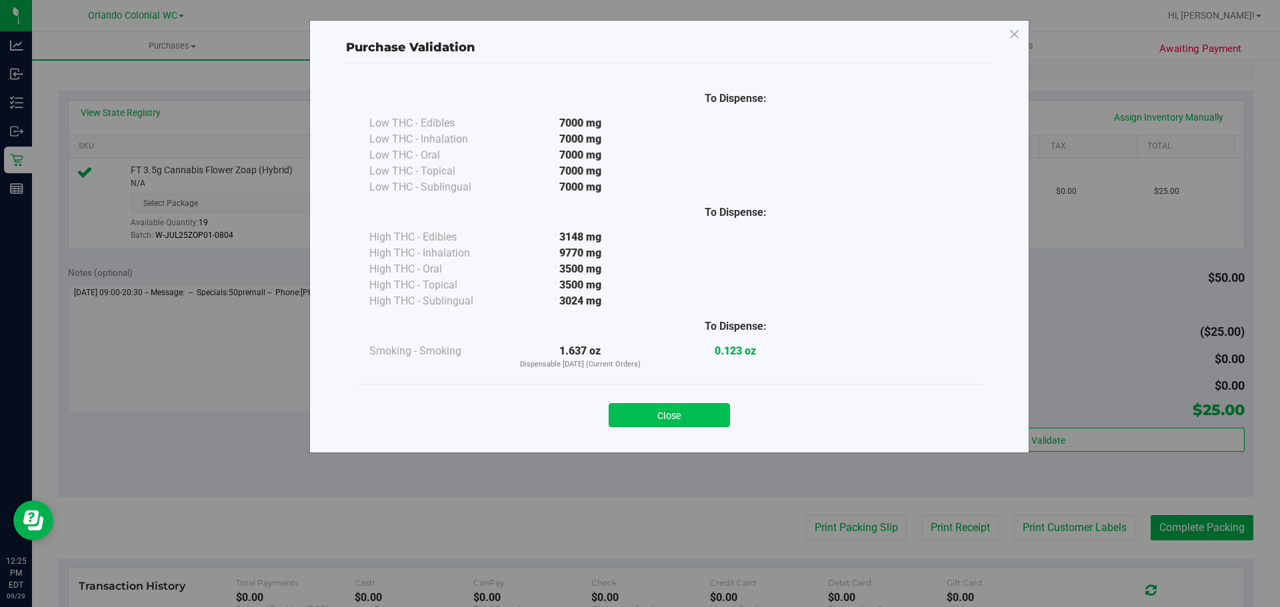
click at [690, 425] on button "Close" at bounding box center [668, 415] width 121 height 24
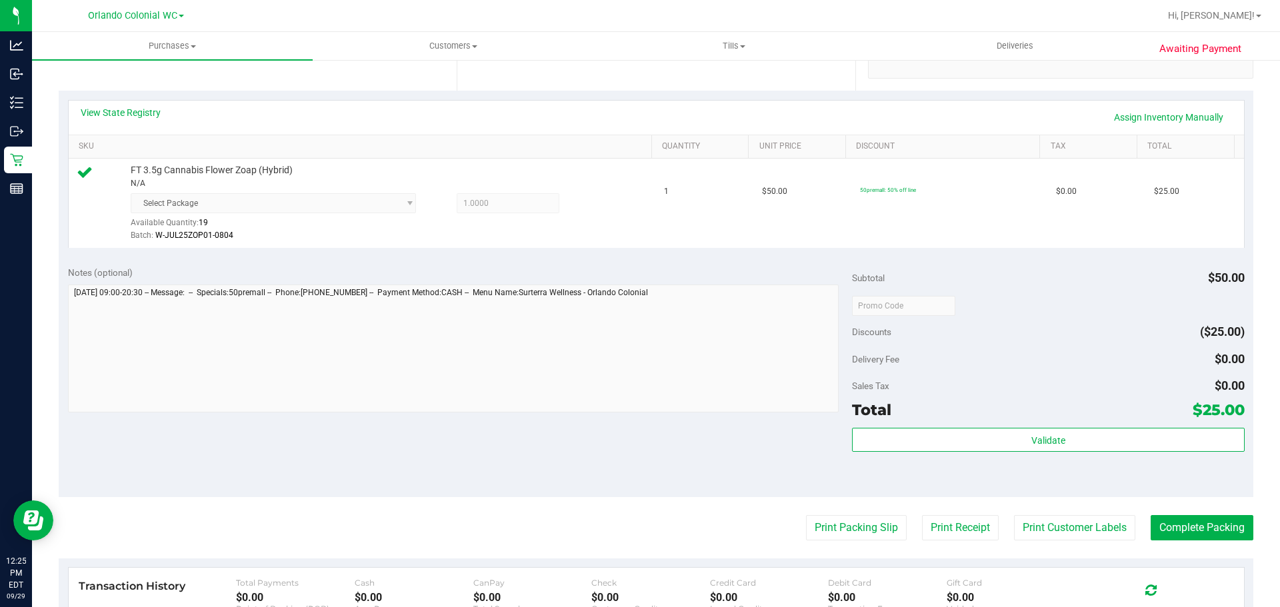
scroll to position [261, 0]
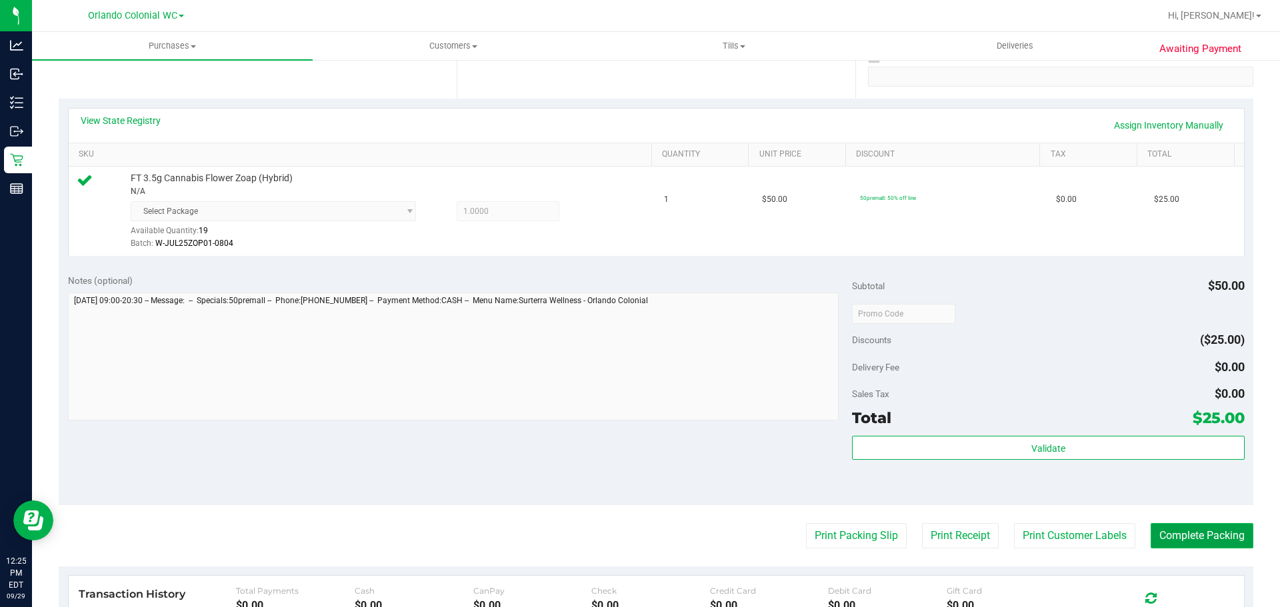
click at [1205, 546] on button "Complete Packing" at bounding box center [1201, 535] width 103 height 25
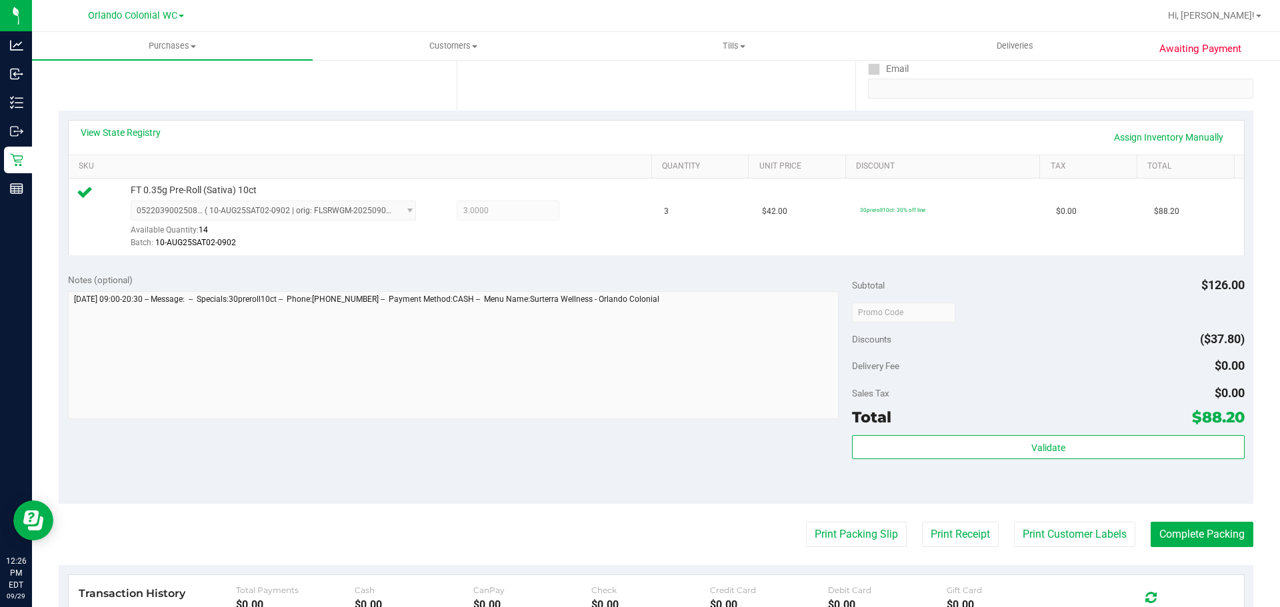
scroll to position [333, 0]
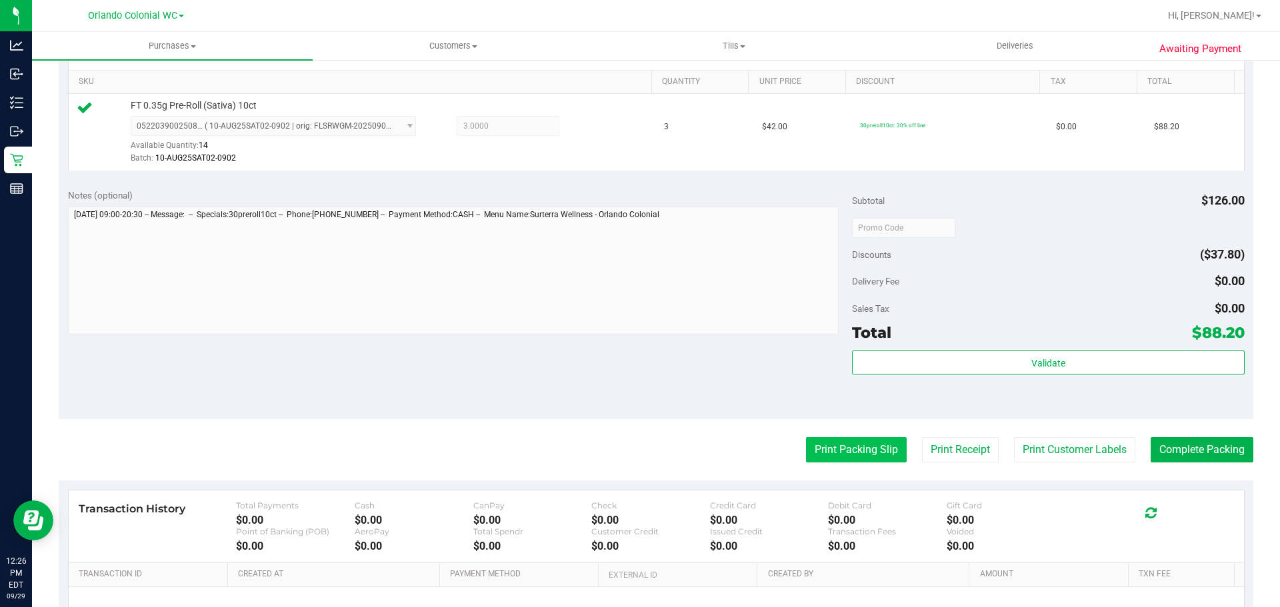
click at [852, 453] on button "Print Packing Slip" at bounding box center [856, 449] width 101 height 25
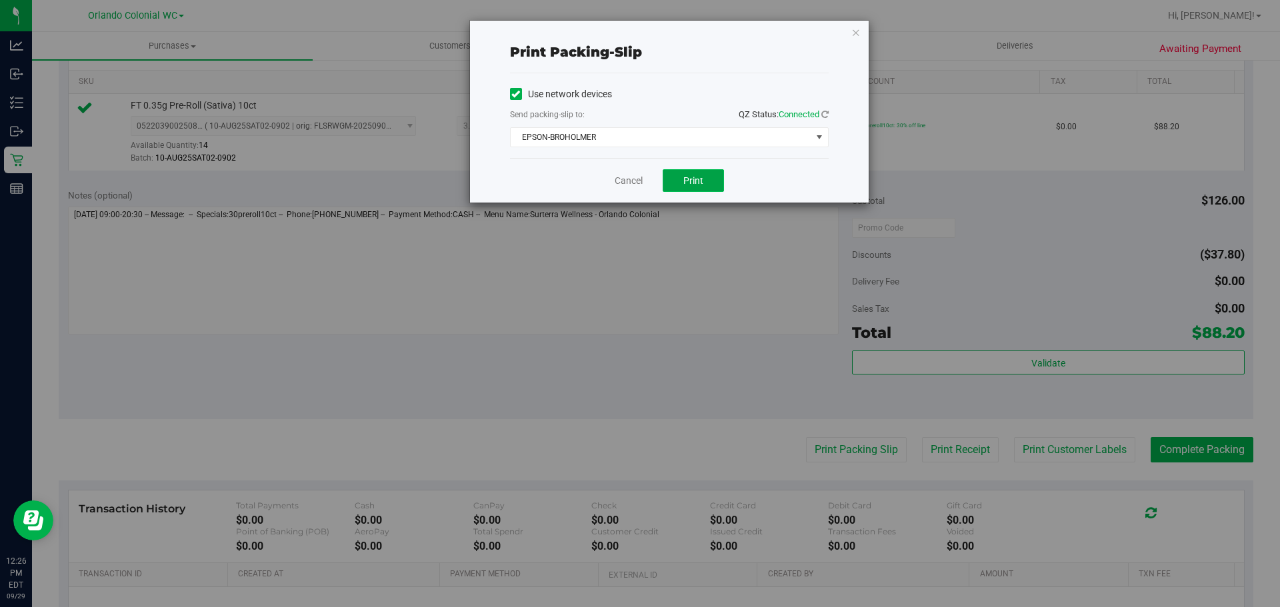
click at [692, 175] on span "Print" at bounding box center [693, 180] width 20 height 11
click at [620, 184] on link "Cancel" at bounding box center [628, 181] width 28 height 14
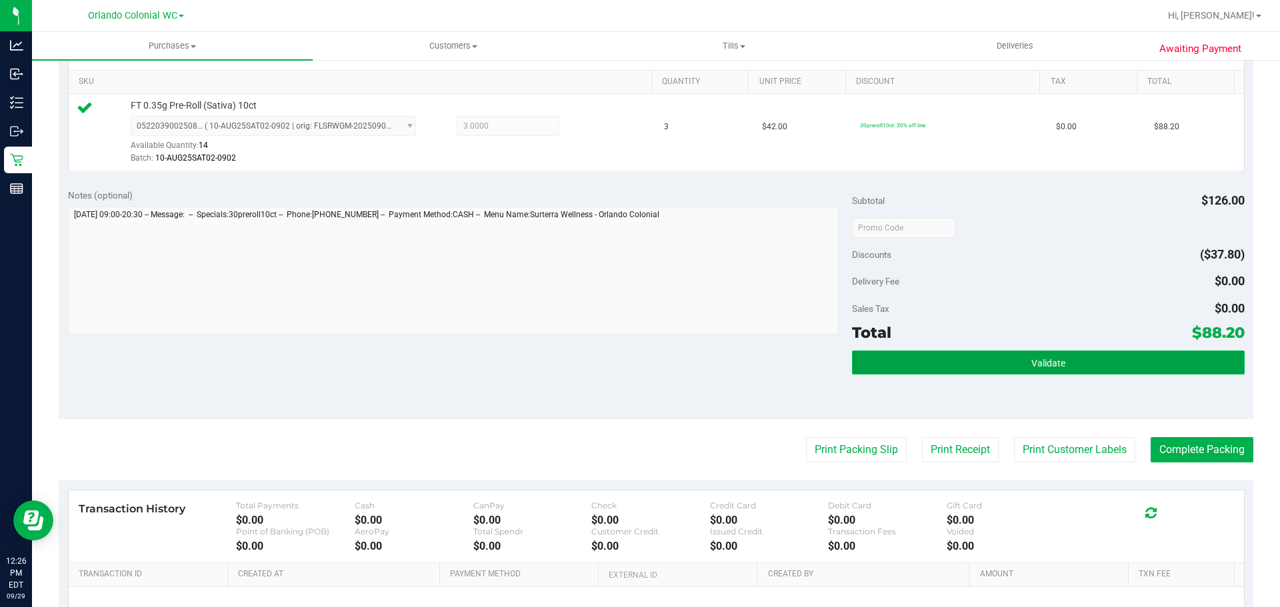
click at [960, 369] on button "Validate" at bounding box center [1048, 363] width 392 height 24
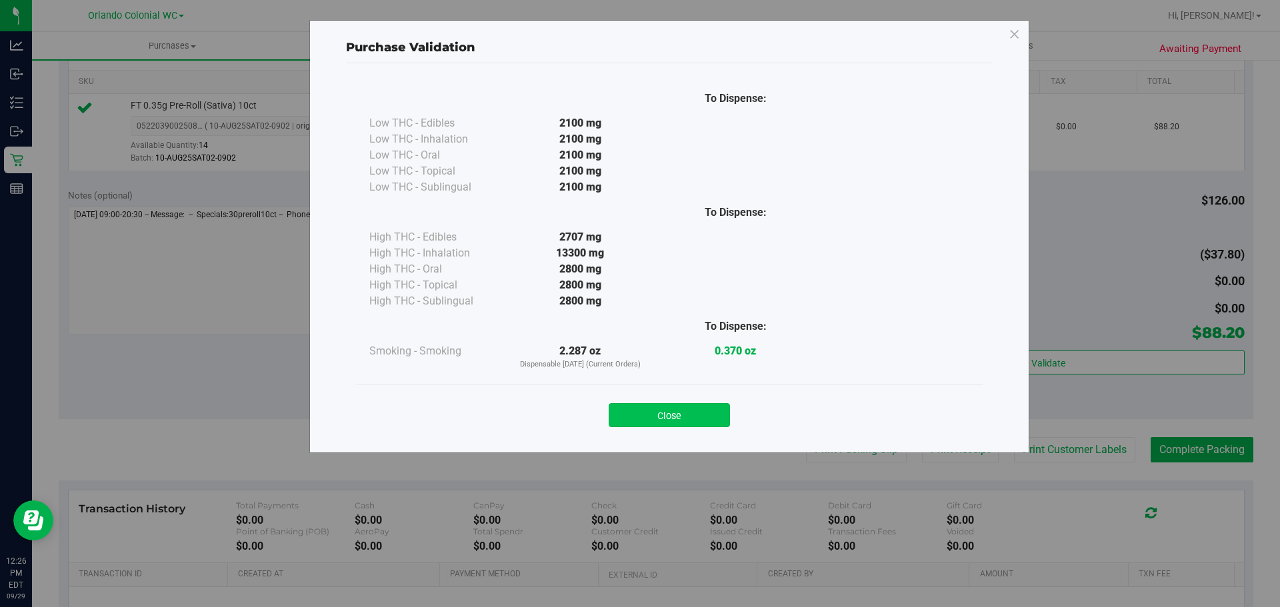
click at [665, 415] on button "Close" at bounding box center [668, 415] width 121 height 24
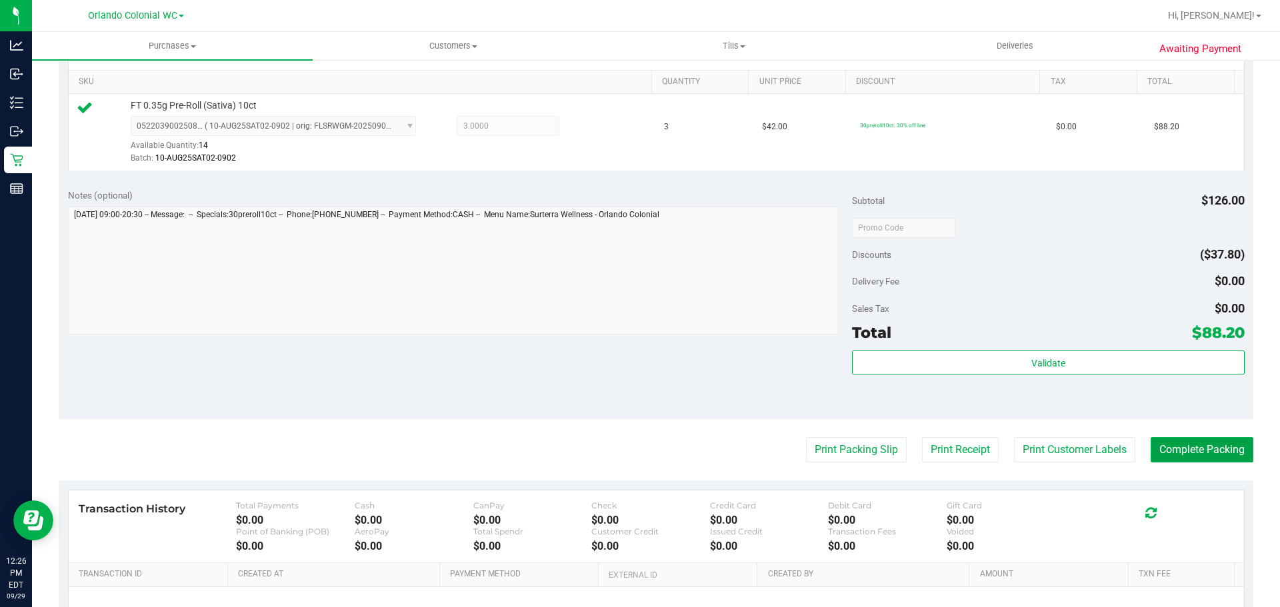
click at [1183, 438] on button "Complete Packing" at bounding box center [1201, 449] width 103 height 25
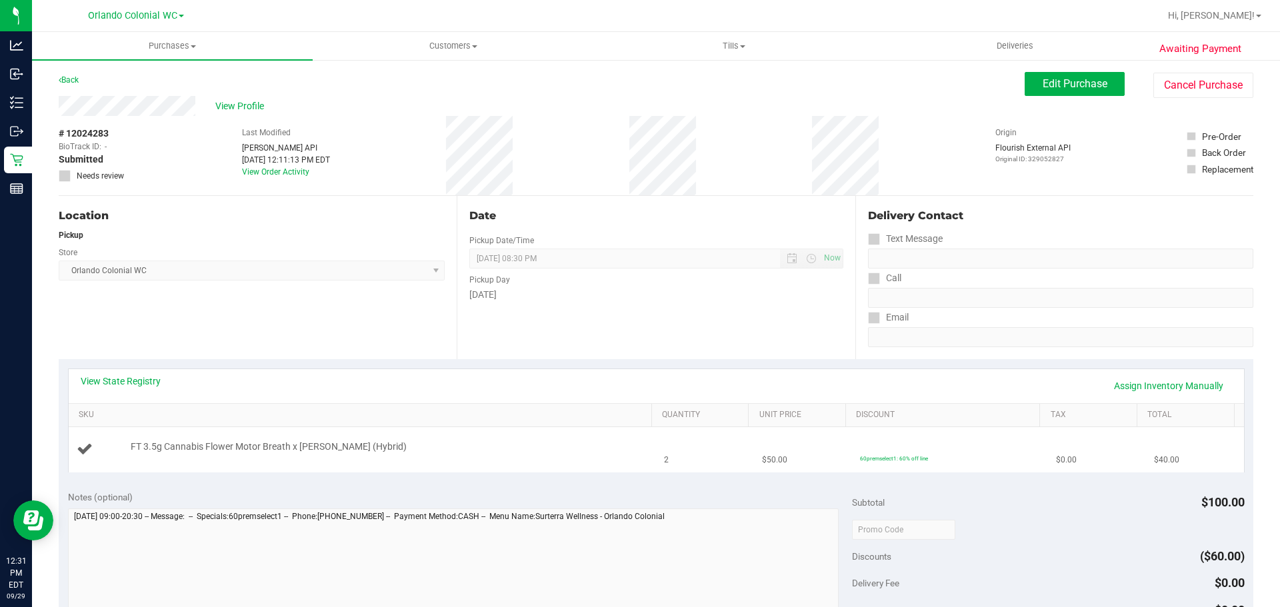
click at [315, 448] on span "FT 3.5g Cannabis Flower Motor Breath x [PERSON_NAME] (Hybrid)" at bounding box center [269, 447] width 276 height 13
copy div "FT 3.5g Cannabis Flower Motor Breath x [PERSON_NAME] (Hybrid)"
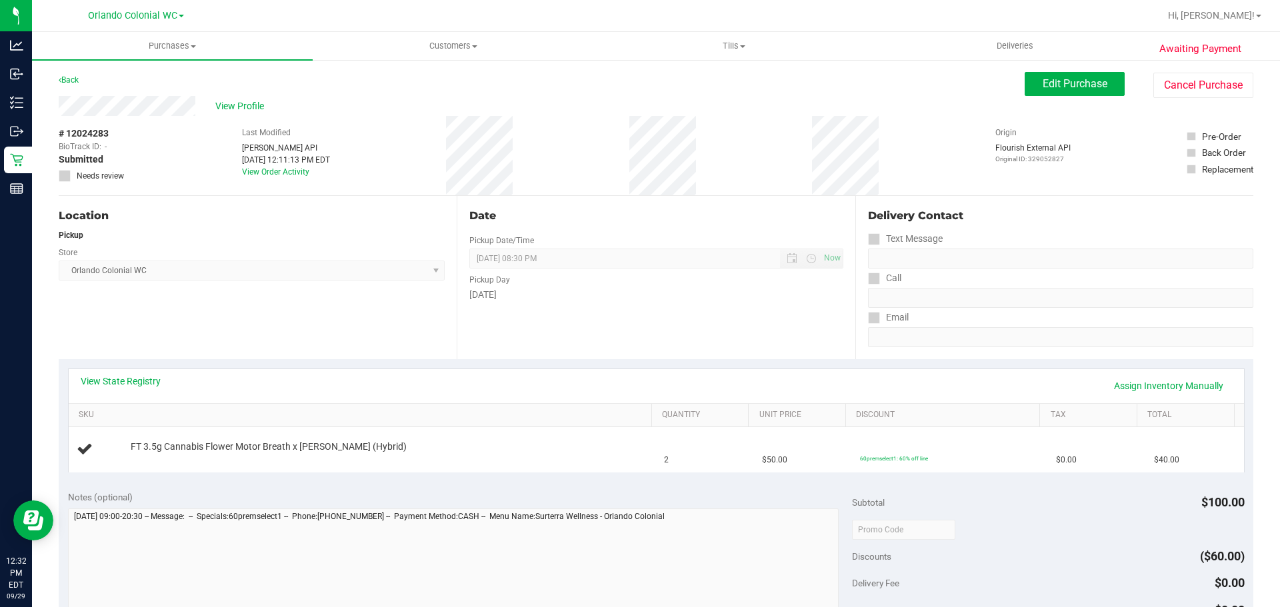
click at [333, 364] on div "View State Registry Assign Inventory Manually SKU Quantity Unit Price Discount …" at bounding box center [656, 420] width 1194 height 122
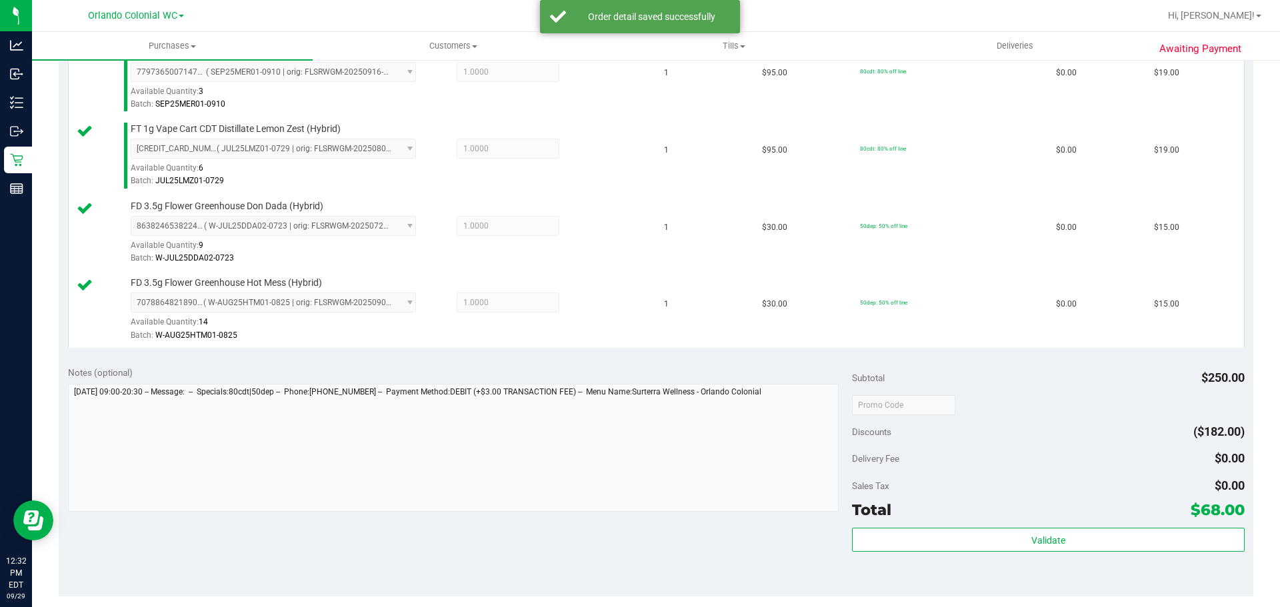
scroll to position [425, 0]
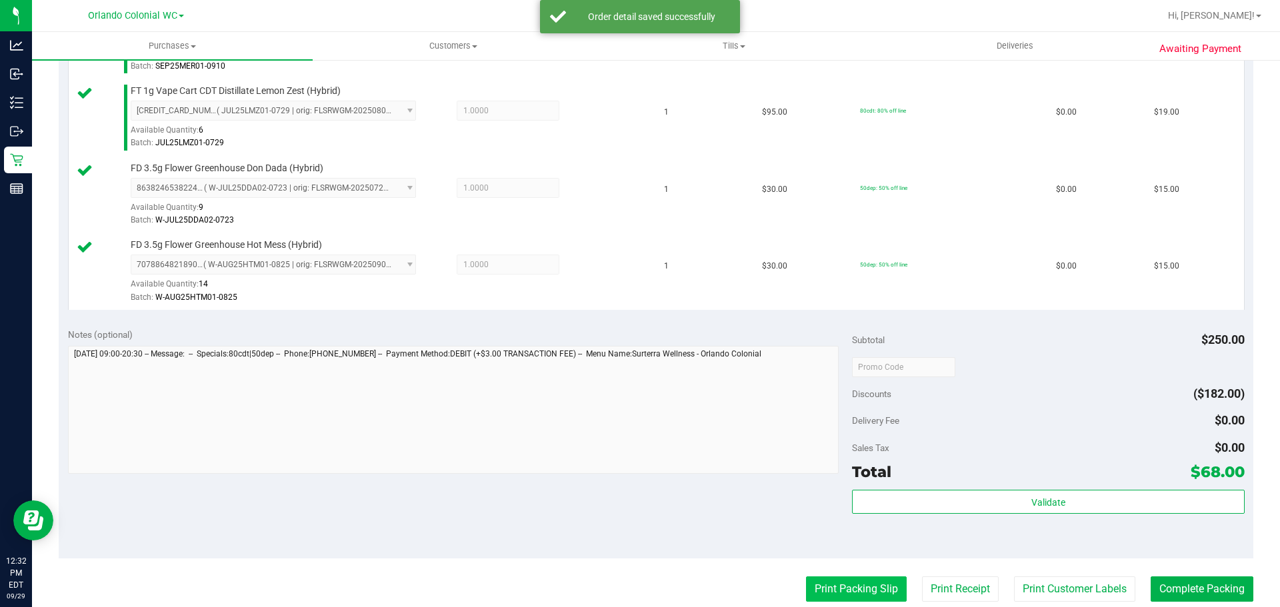
click at [842, 592] on button "Print Packing Slip" at bounding box center [856, 588] width 101 height 25
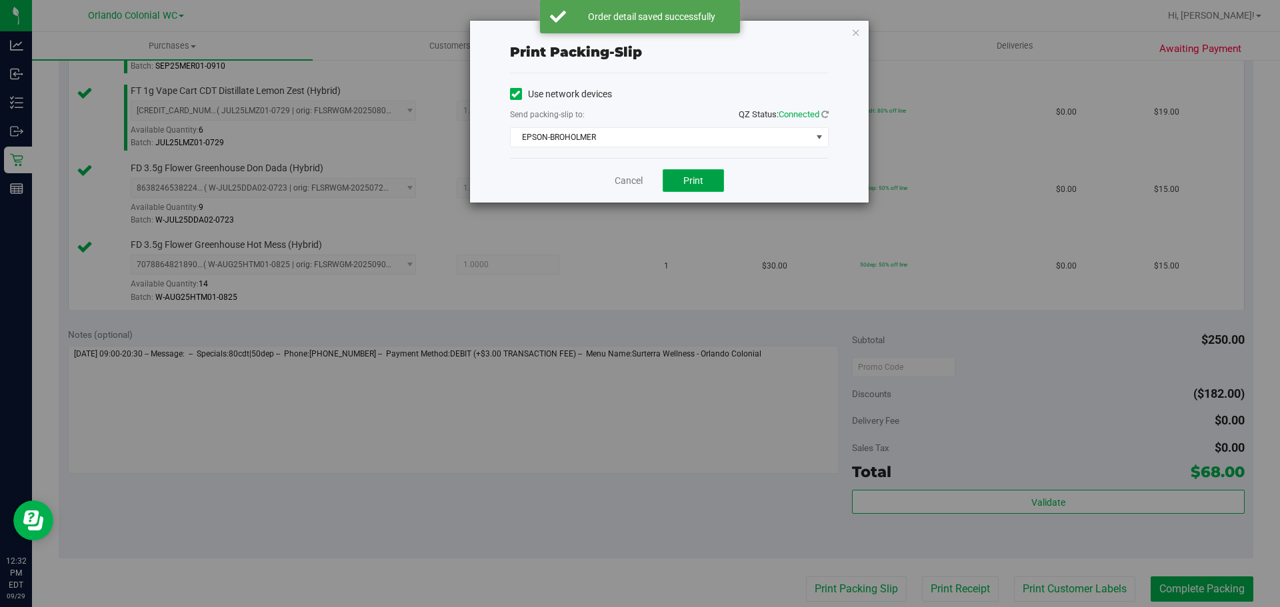
click at [690, 189] on button "Print" at bounding box center [692, 180] width 61 height 23
click at [620, 182] on link "Cancel" at bounding box center [628, 181] width 28 height 14
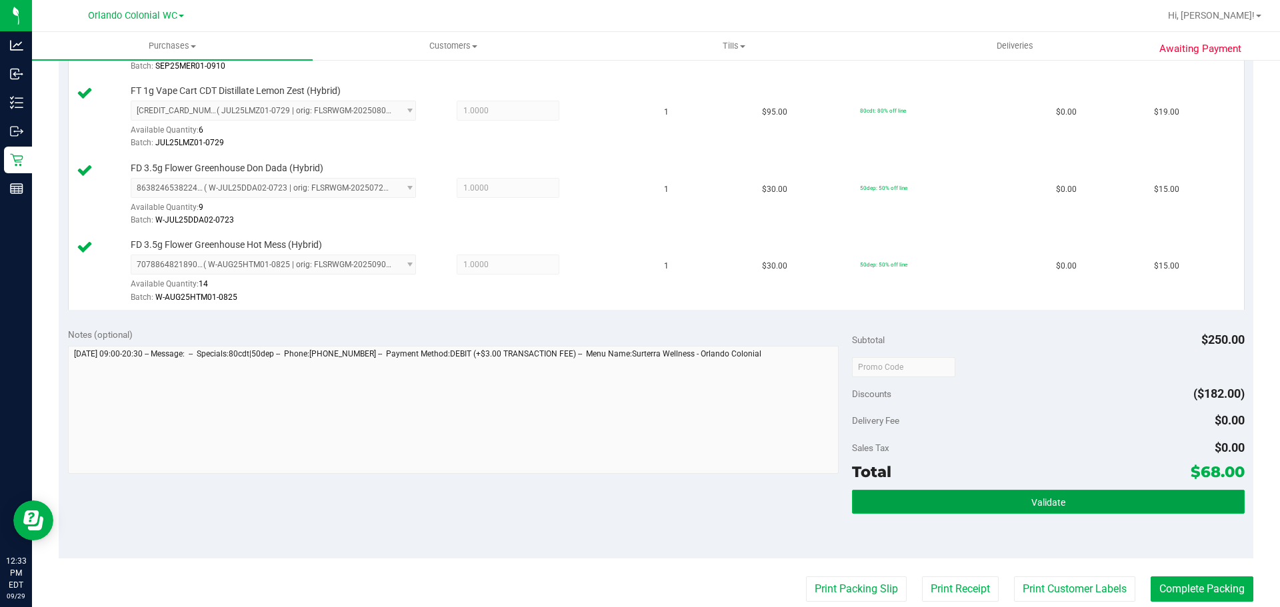
click at [1005, 503] on button "Validate" at bounding box center [1048, 502] width 392 height 24
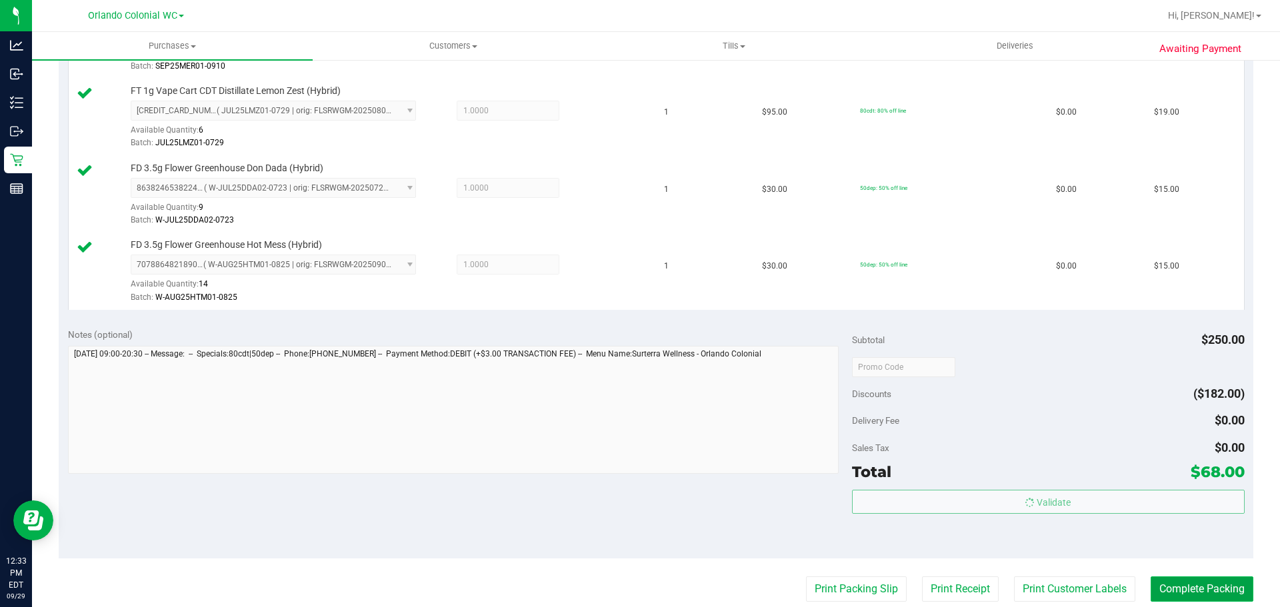
click at [1192, 584] on button "Complete Packing" at bounding box center [1201, 588] width 103 height 25
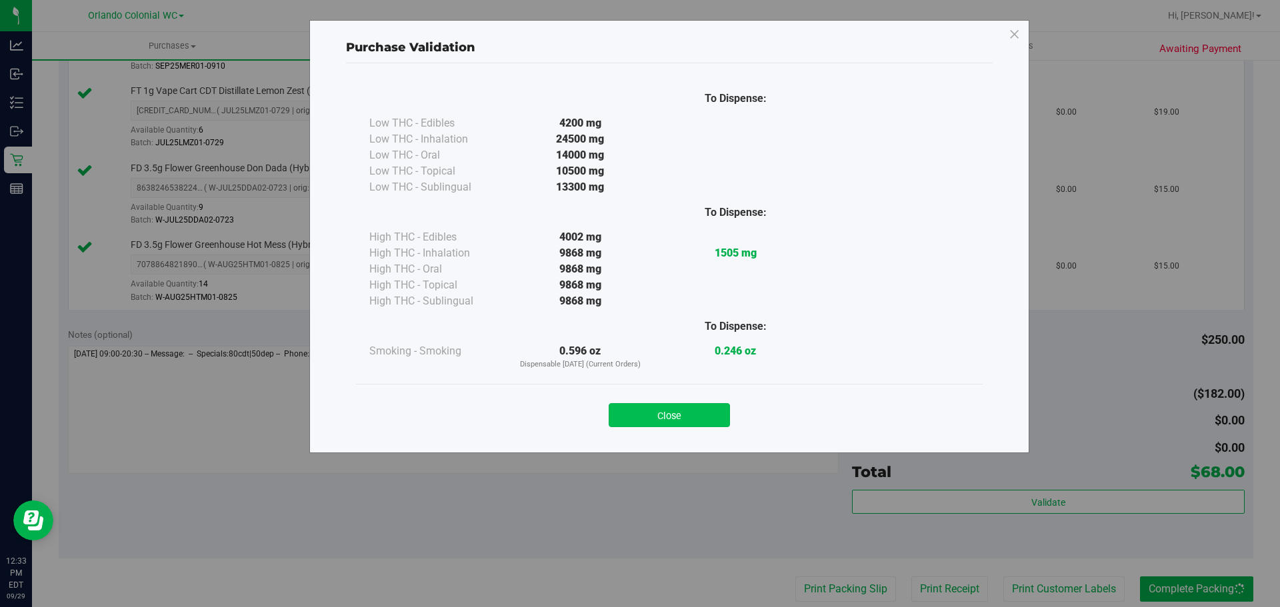
click at [678, 419] on button "Close" at bounding box center [668, 415] width 121 height 24
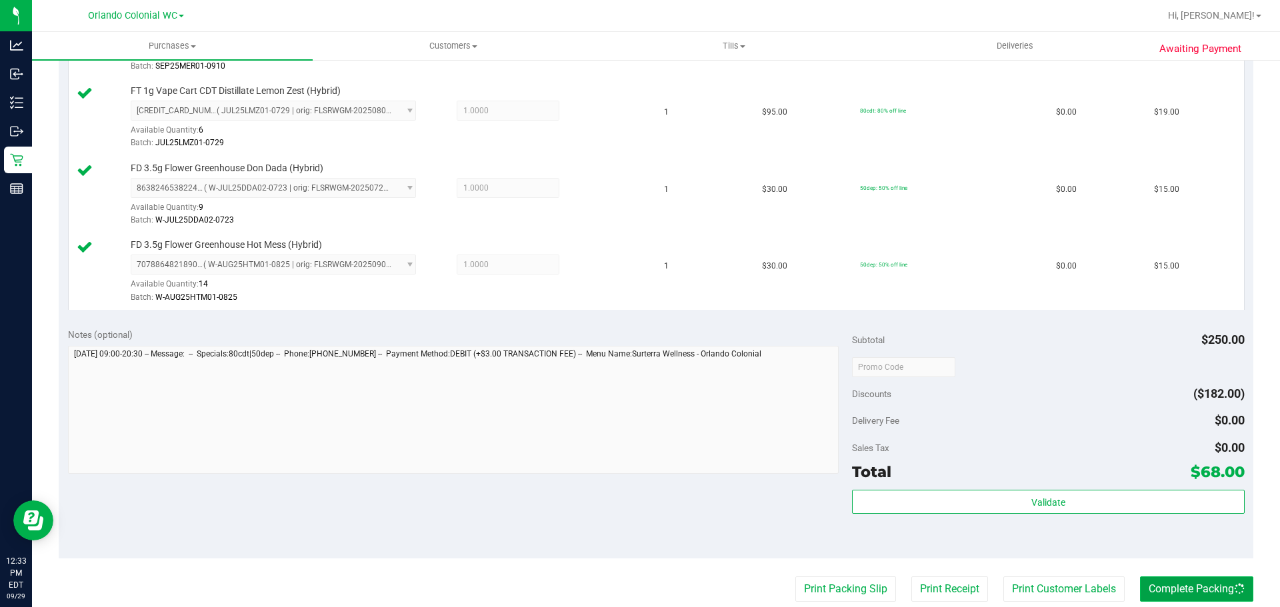
click at [1184, 589] on button "Complete Packing" at bounding box center [1196, 588] width 113 height 25
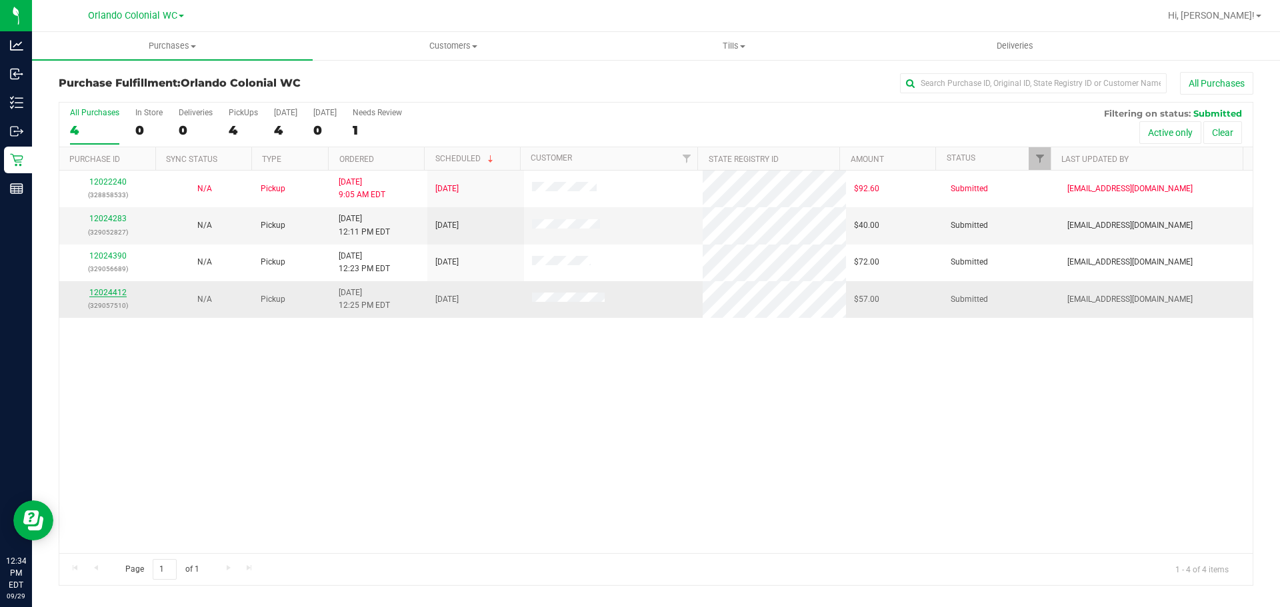
drag, startPoint x: 99, startPoint y: 298, endPoint x: 94, endPoint y: 293, distance: 7.1
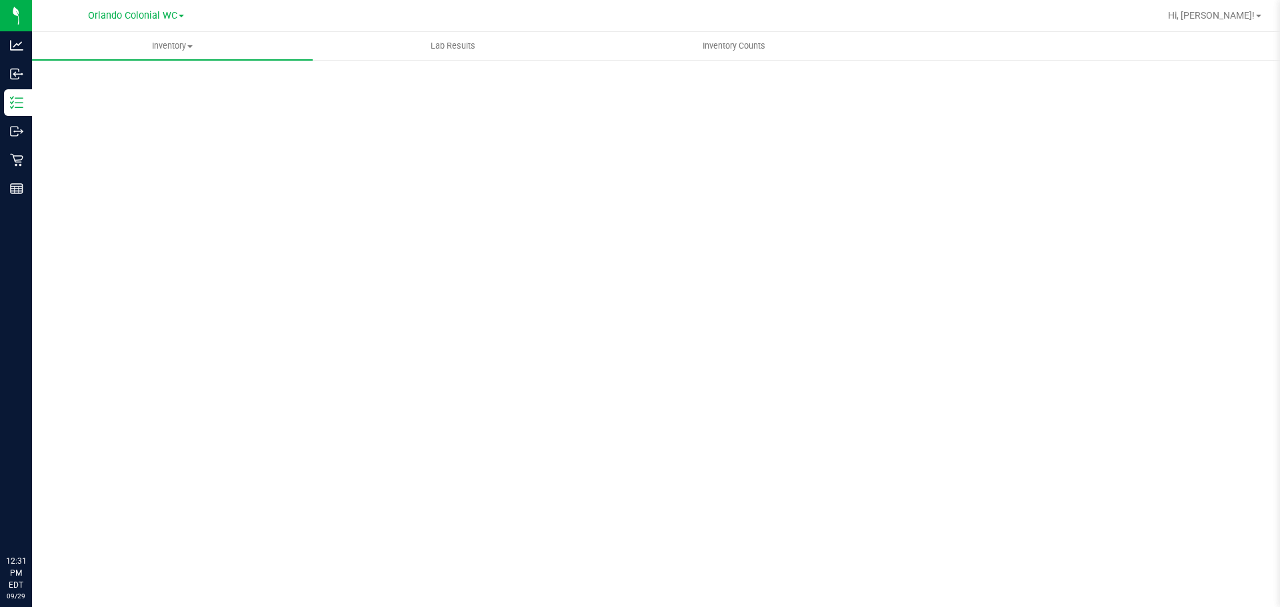
click at [149, 63] on div "Scan Packages 0" at bounding box center [656, 267] width 1248 height 417
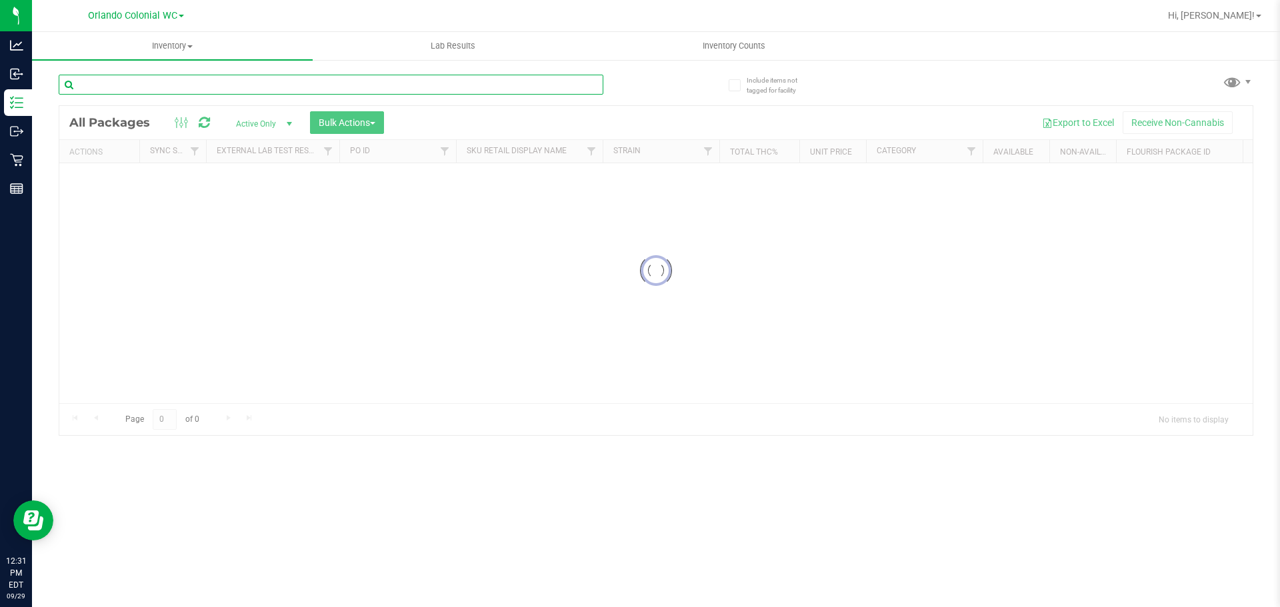
click at [154, 77] on input "text" at bounding box center [331, 85] width 544 height 20
paste input "FT 3.5g Cannabis Flower Motor Breath x [PERSON_NAME] (Hybrid)"
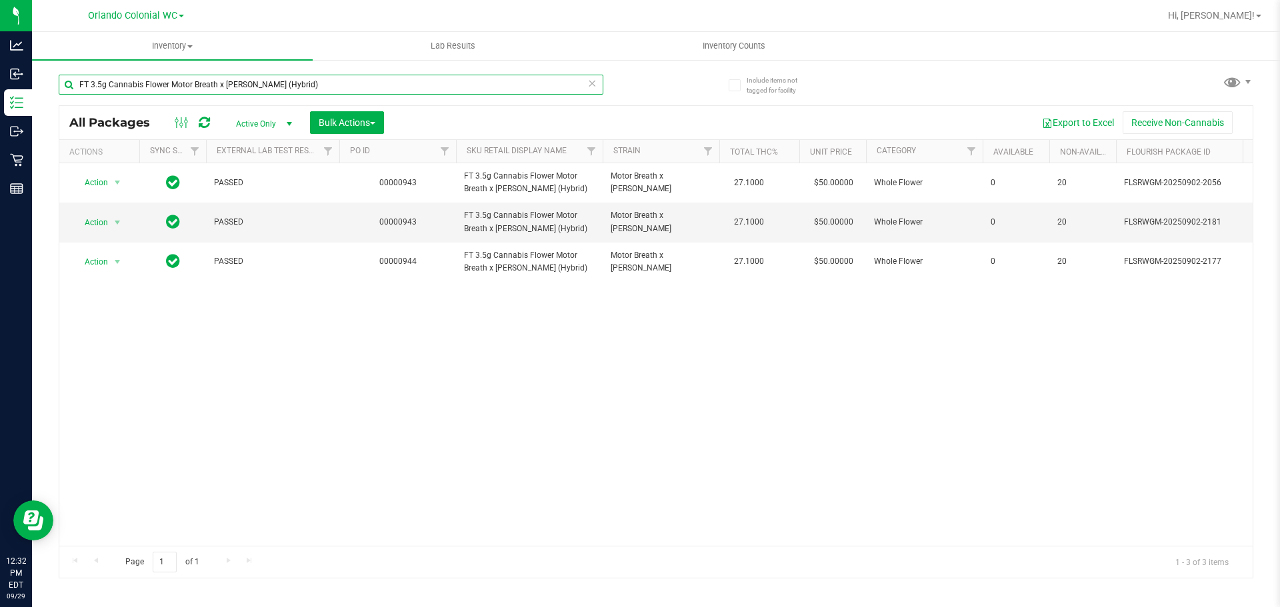
type input "FT 3.5g Cannabis Flower Motor Breath x [PERSON_NAME] (Hybrid)"
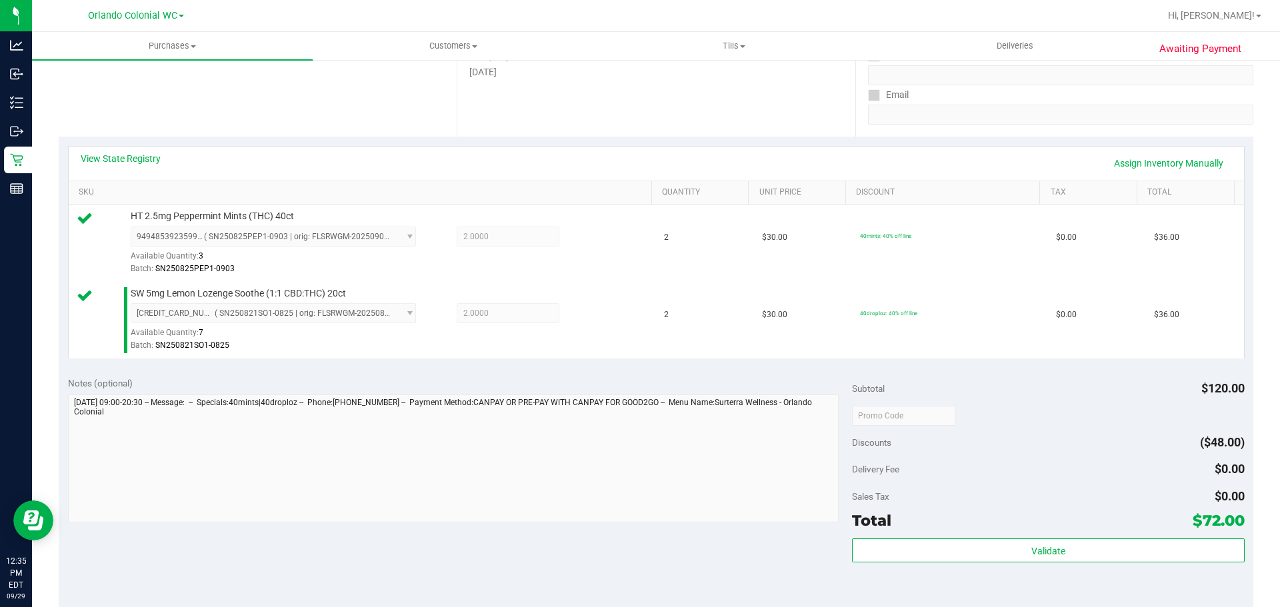
scroll to position [277, 0]
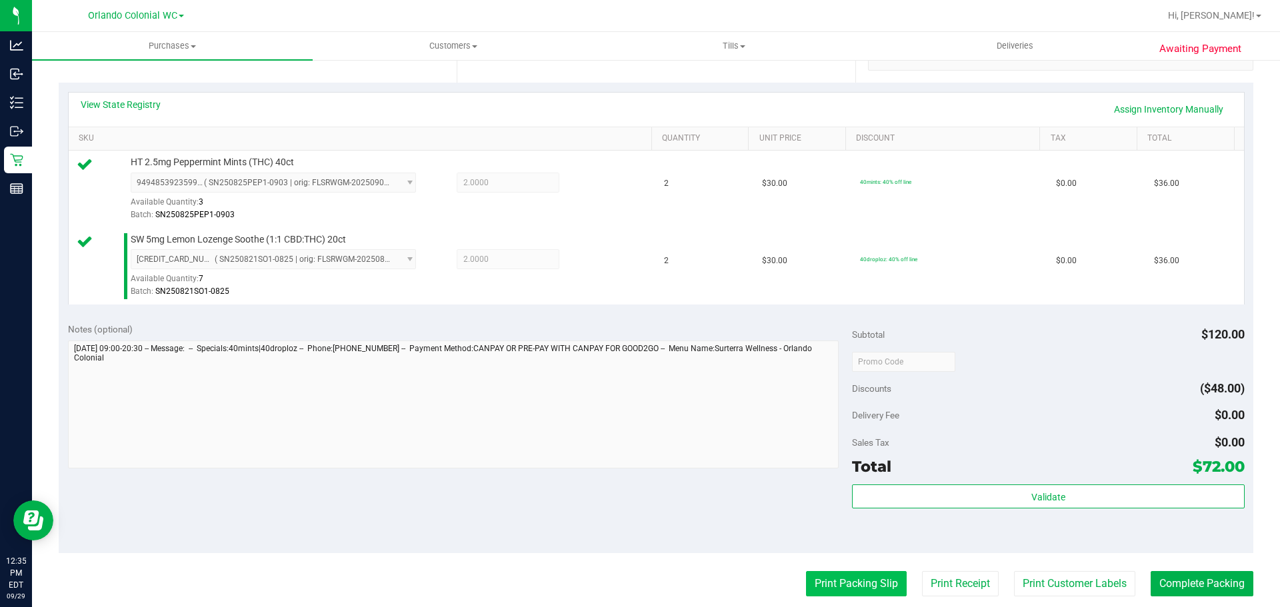
click at [864, 577] on button "Print Packing Slip" at bounding box center [856, 583] width 101 height 25
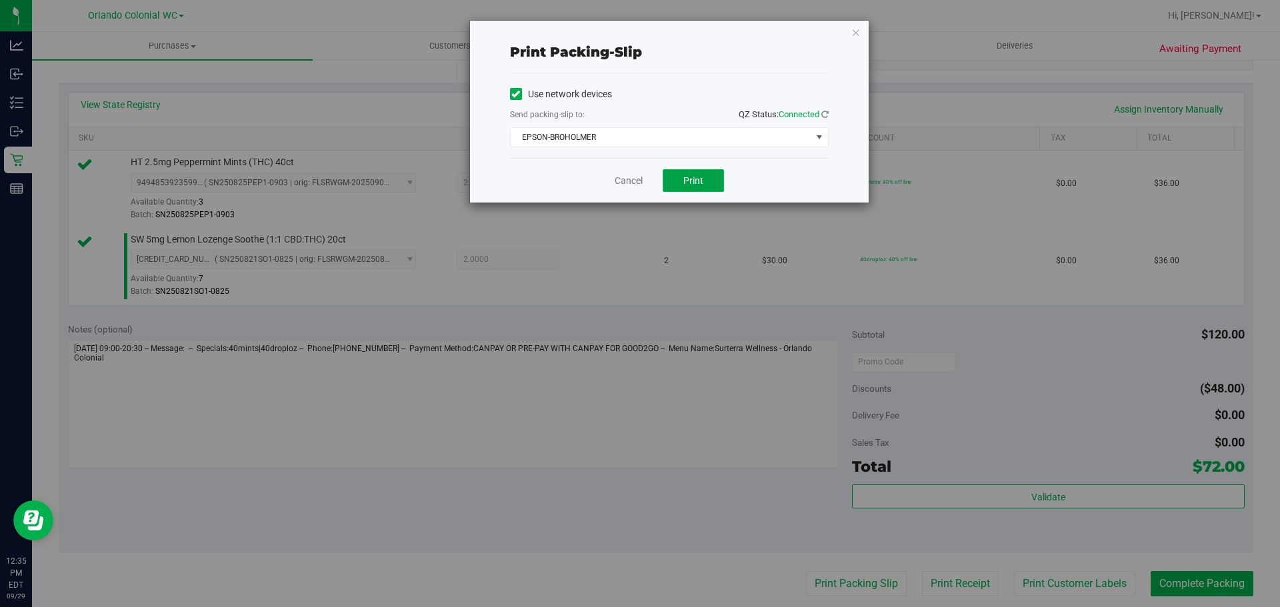
click at [706, 172] on button "Print" at bounding box center [692, 180] width 61 height 23
click at [617, 185] on link "Cancel" at bounding box center [628, 181] width 28 height 14
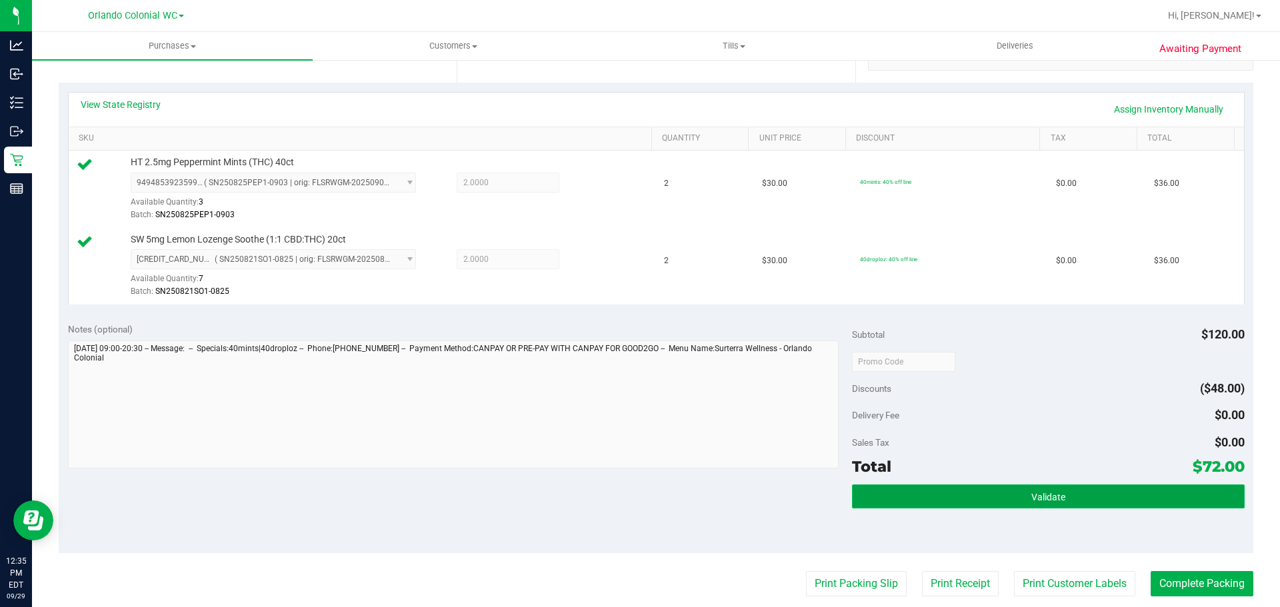
click at [1034, 505] on button "Validate" at bounding box center [1048, 497] width 392 height 24
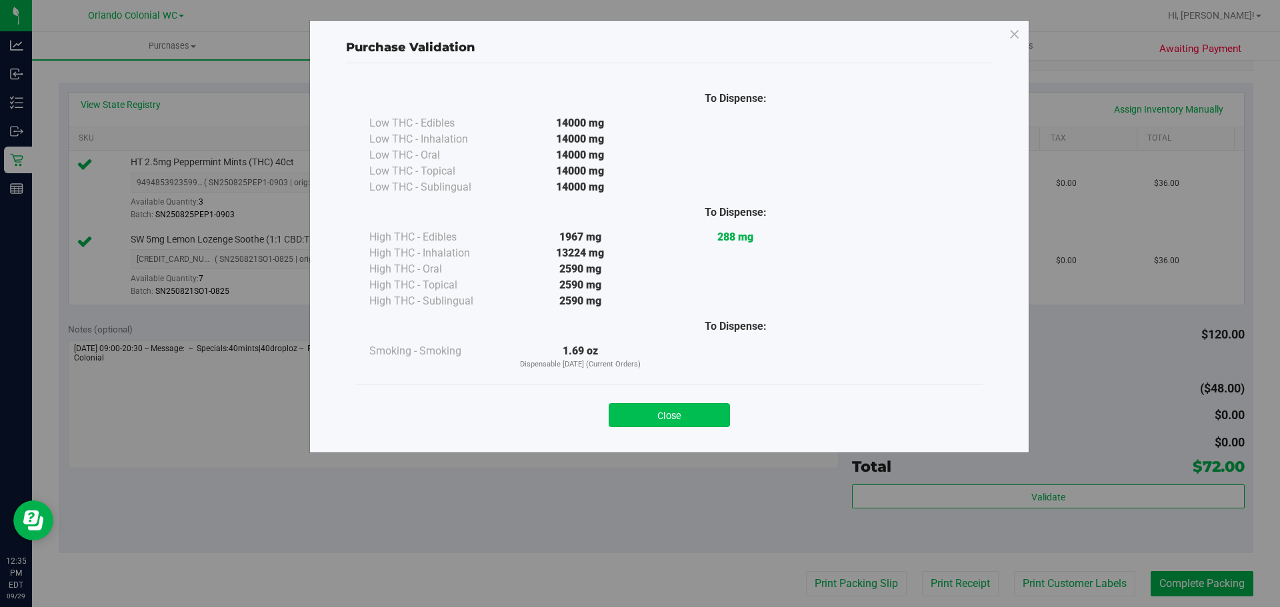
click at [671, 410] on button "Close" at bounding box center [668, 415] width 121 height 24
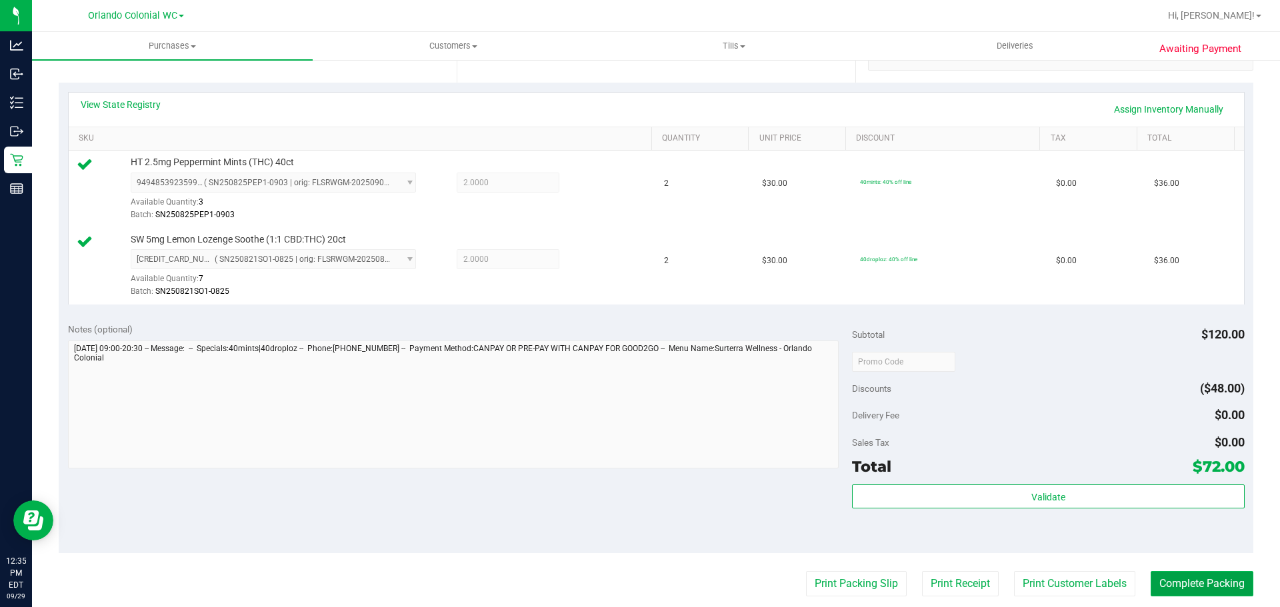
click at [1188, 591] on button "Complete Packing" at bounding box center [1201, 583] width 103 height 25
